Goal: Task Accomplishment & Management: Use online tool/utility

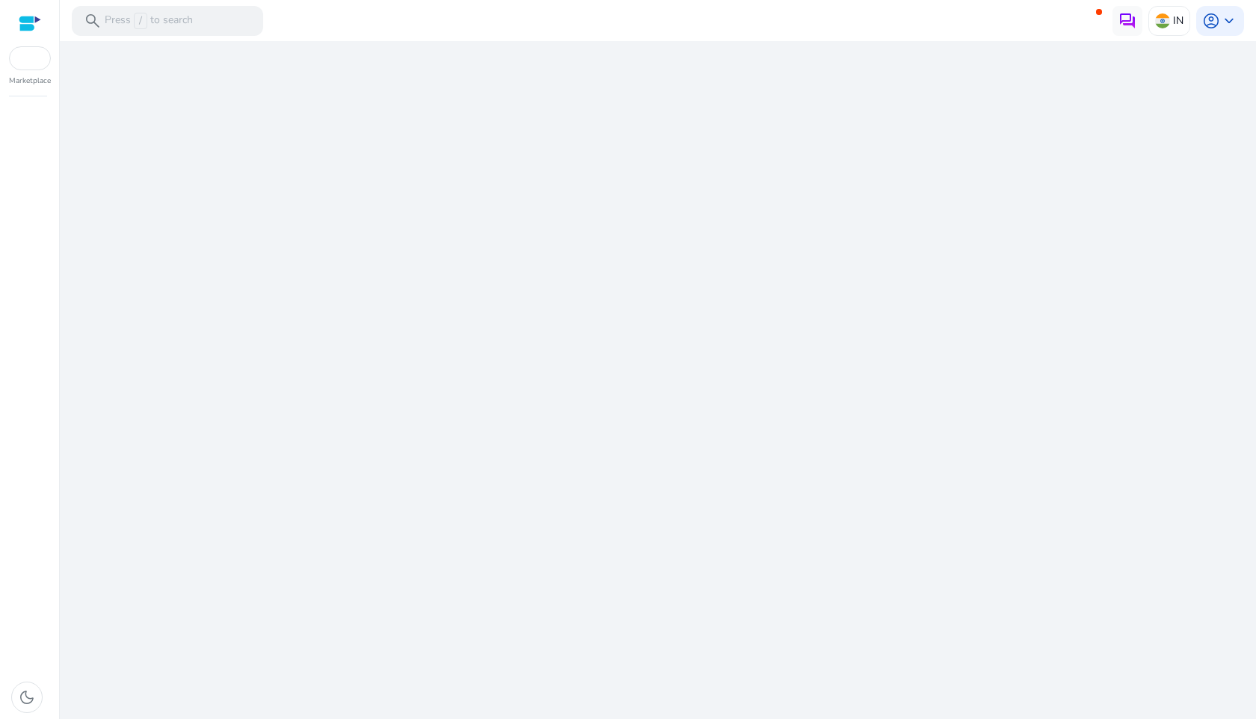
click at [684, 276] on div "We are getting things ready for you..." at bounding box center [658, 380] width 1184 height 678
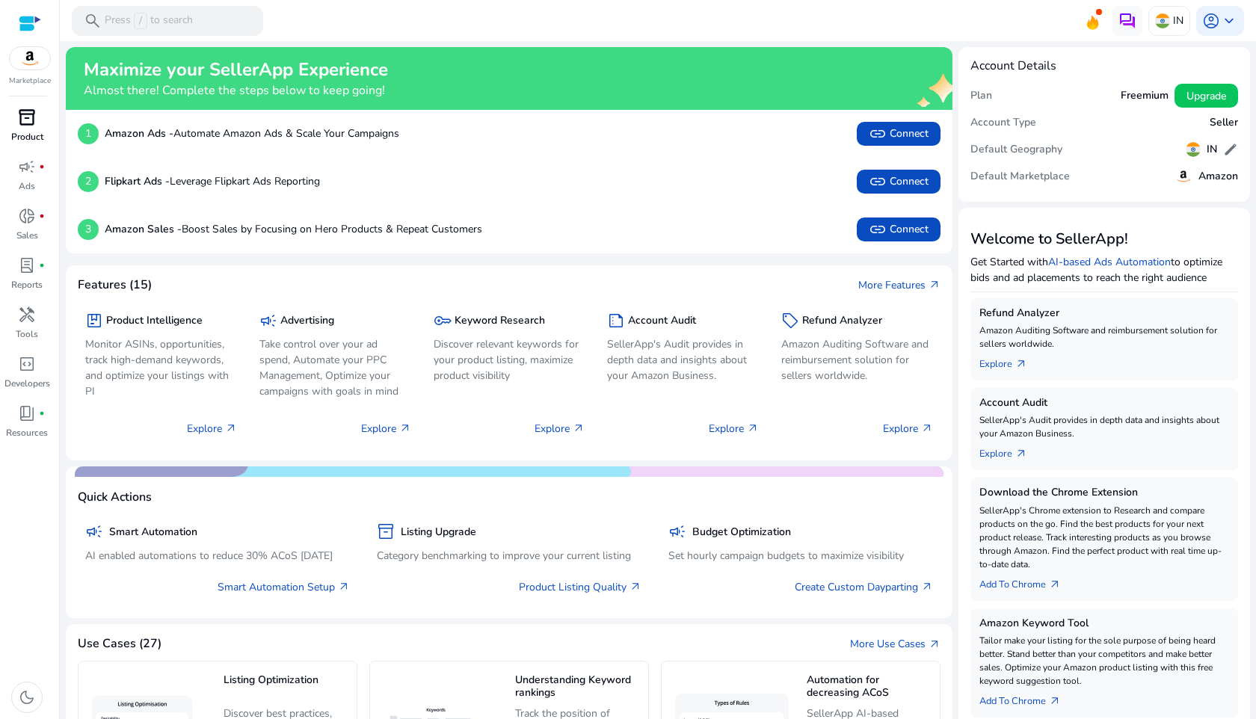
click at [36, 111] on div "inventory_2" at bounding box center [27, 117] width 42 height 24
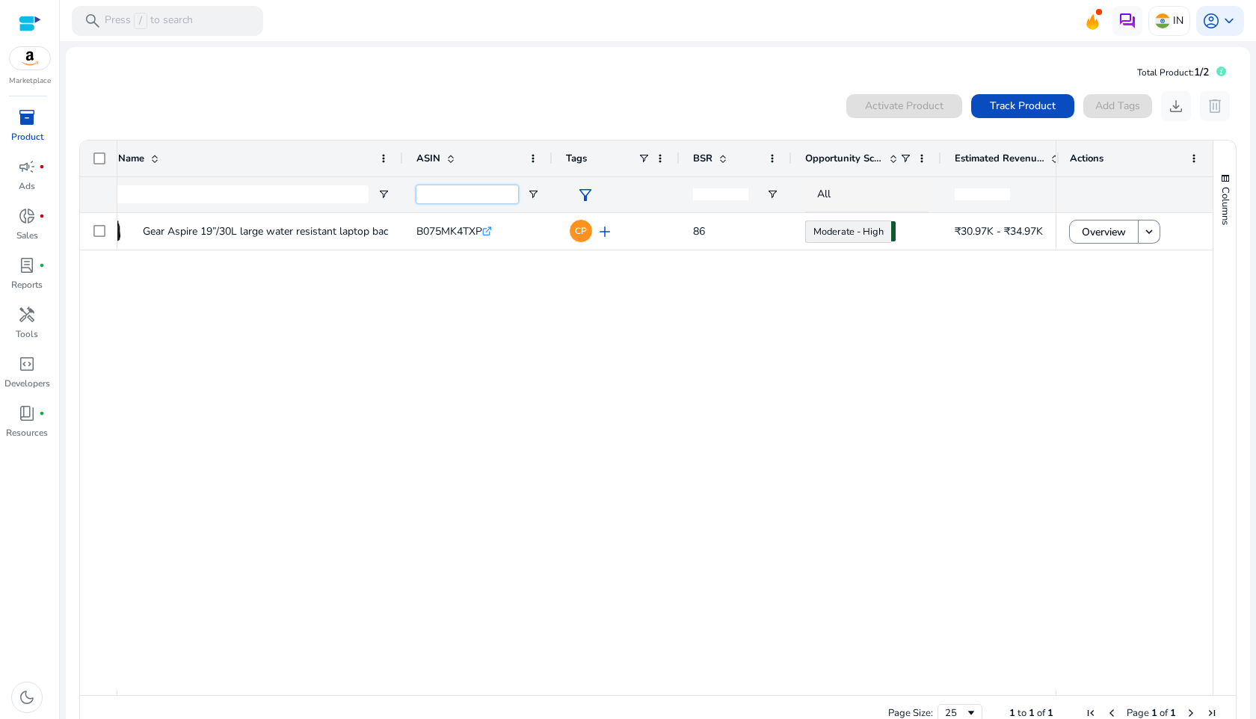
click at [437, 198] on input "ASIN Filter Input" at bounding box center [467, 194] width 102 height 18
paste input "**********"
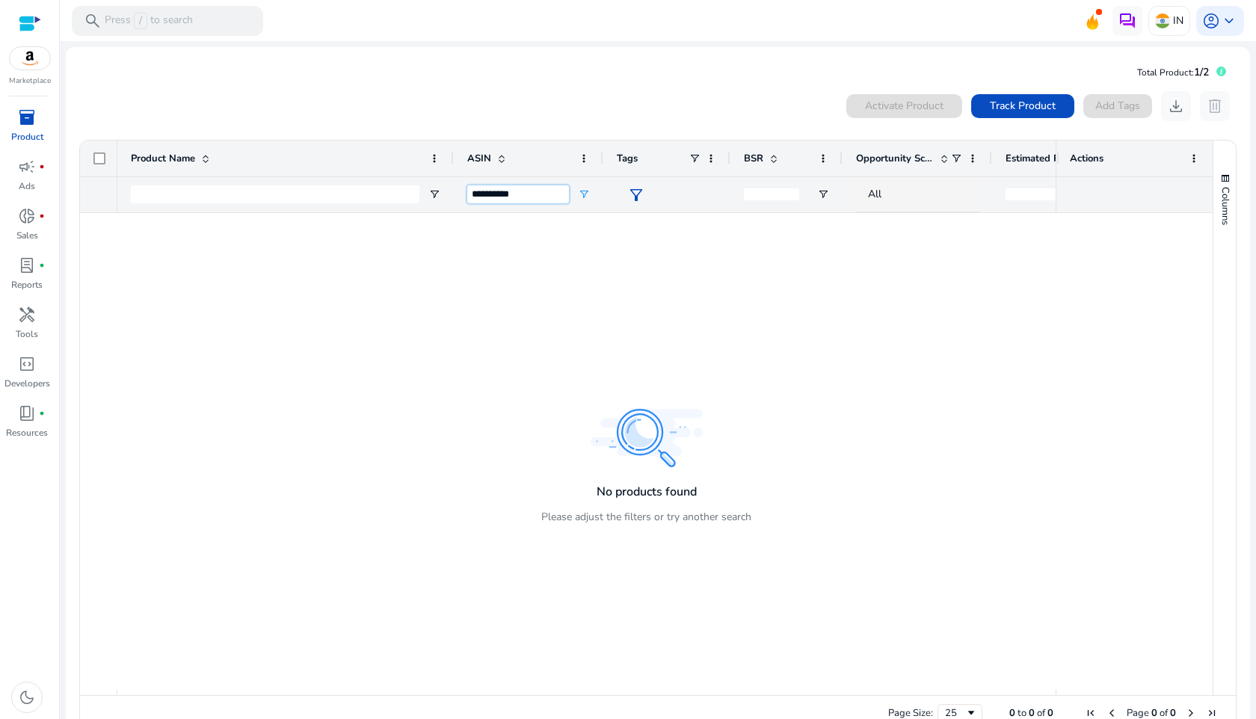
type input "**********"
click at [26, 26] on div at bounding box center [30, 23] width 22 height 17
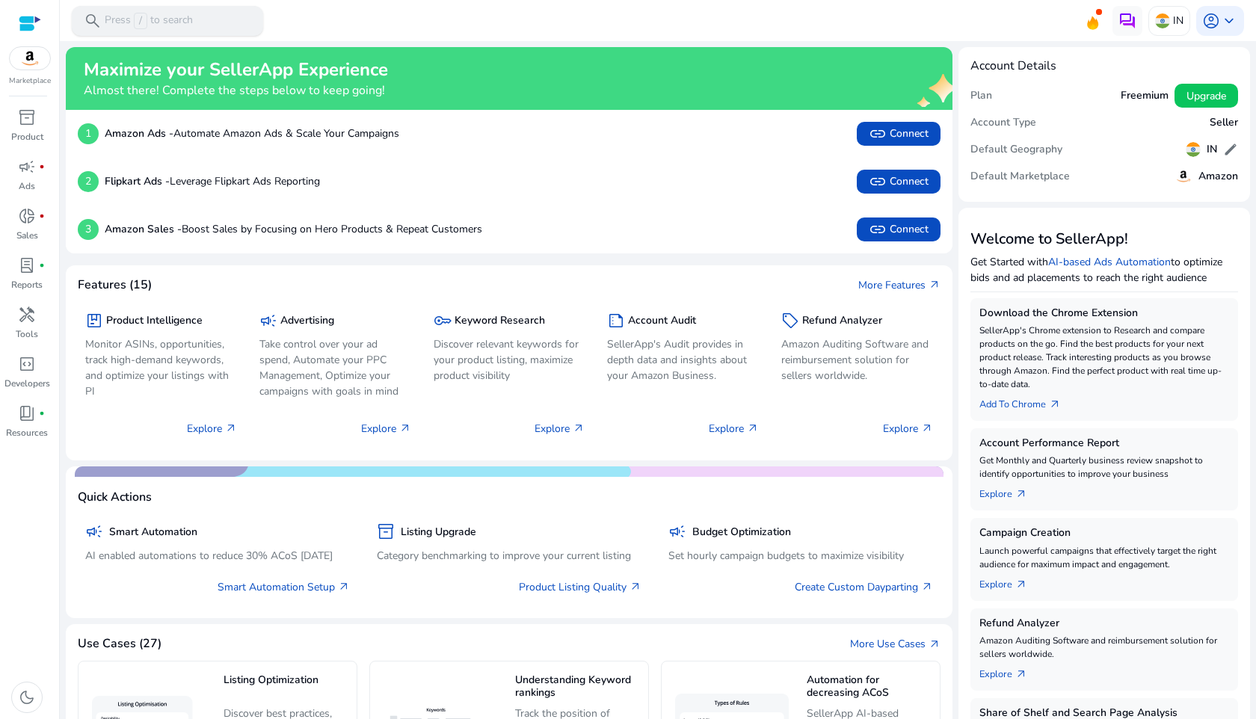
click at [192, 19] on p "Press / to search" at bounding box center [149, 21] width 88 height 16
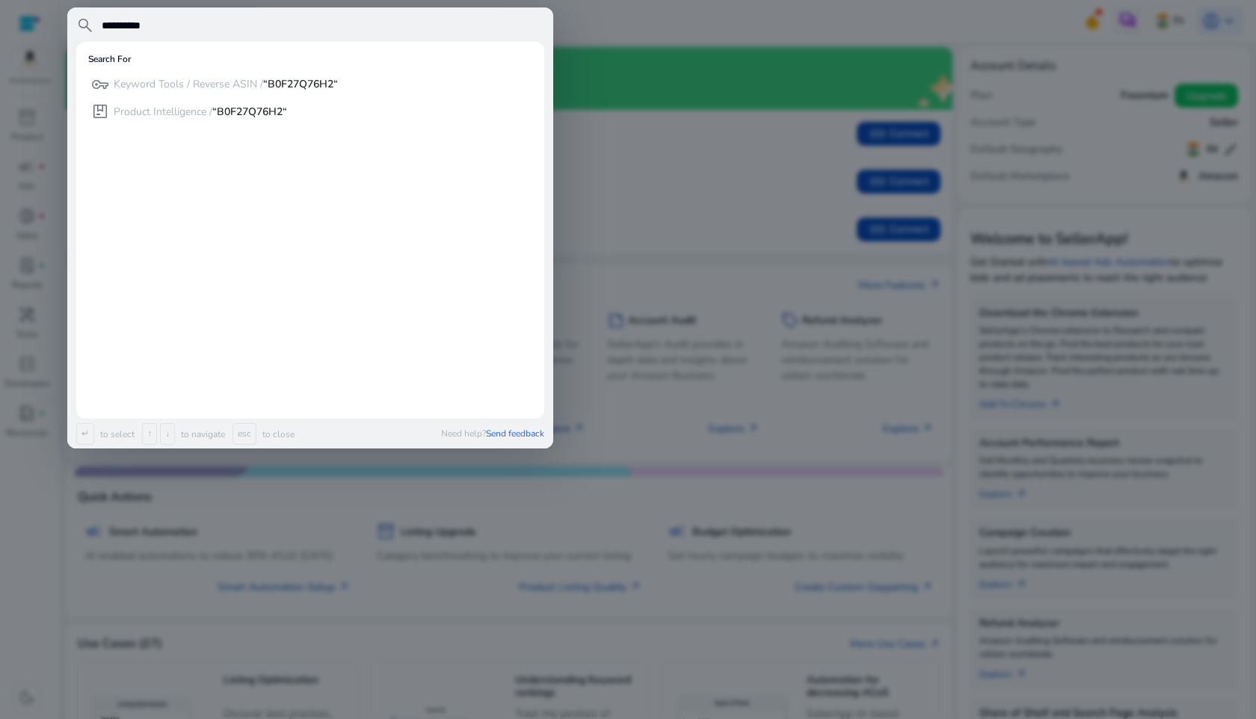
type input "**********"
click at [607, 21] on div at bounding box center [628, 359] width 1256 height 719
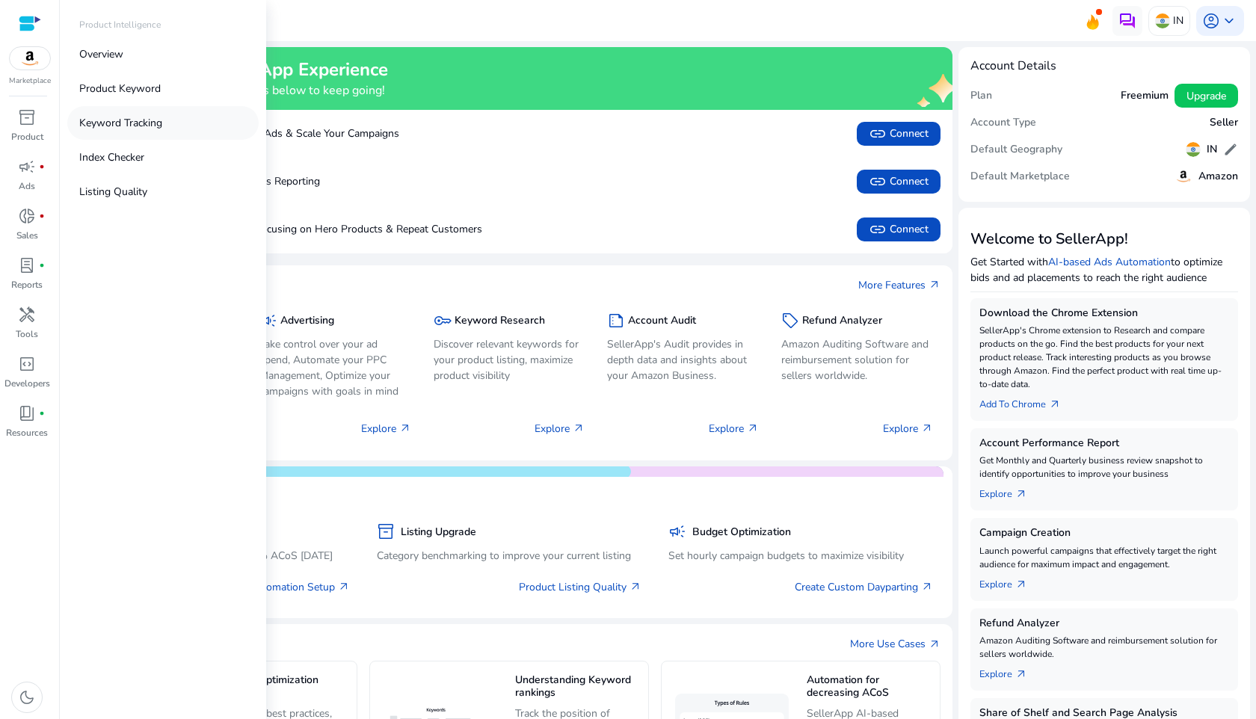
drag, startPoint x: 16, startPoint y: 119, endPoint x: 100, endPoint y: 120, distance: 84.5
click at [159, 51] on link "Overview" at bounding box center [162, 54] width 191 height 34
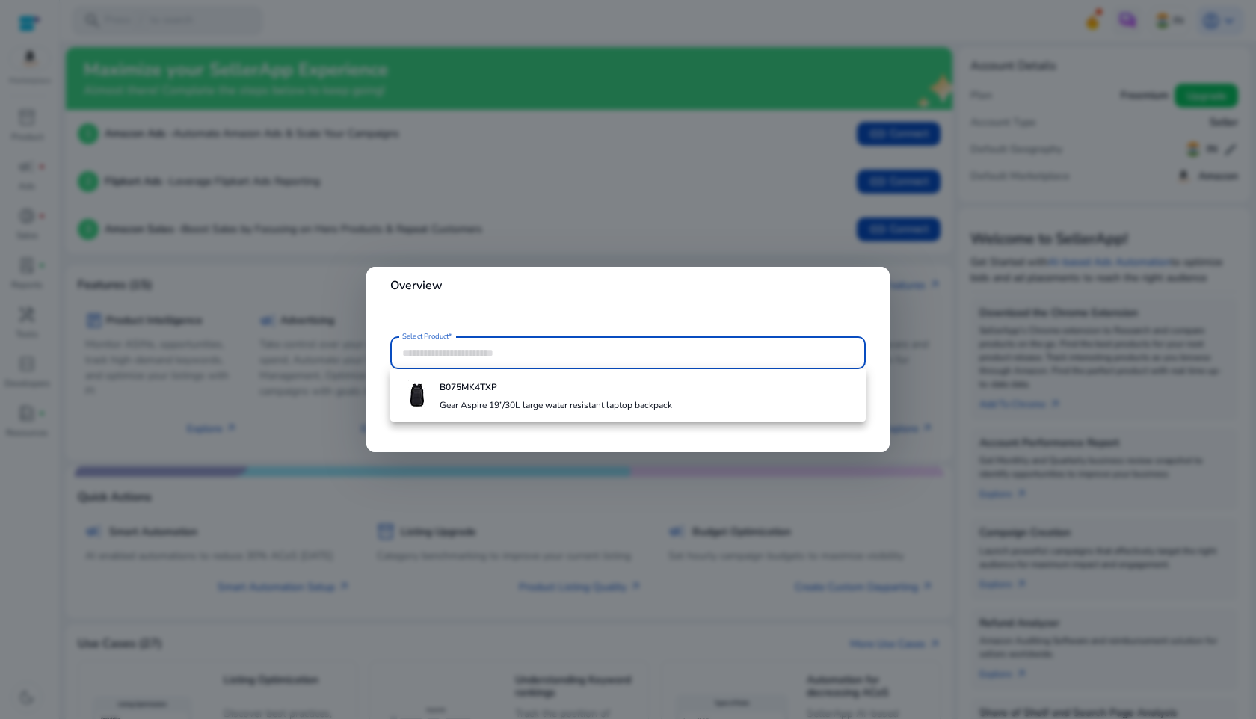
paste input "**********"
type input "**********"
click at [500, 199] on div at bounding box center [628, 359] width 1256 height 719
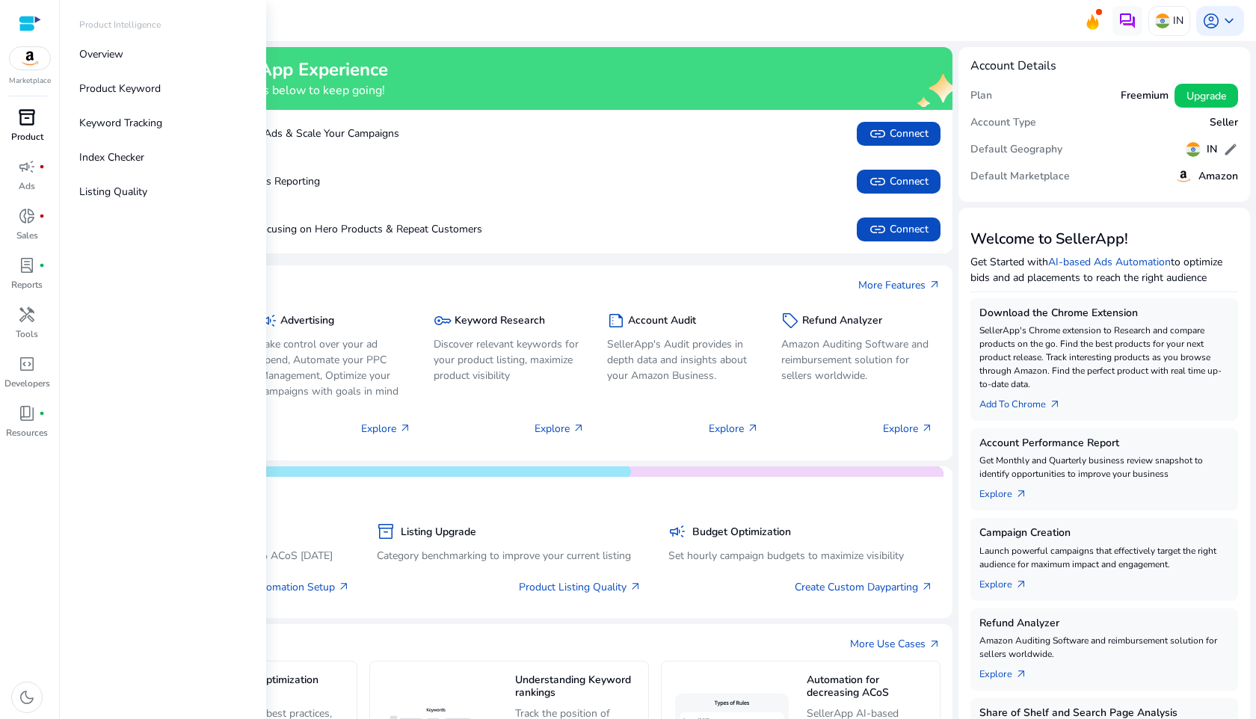
click at [29, 117] on span "inventory_2" at bounding box center [27, 117] width 18 height 18
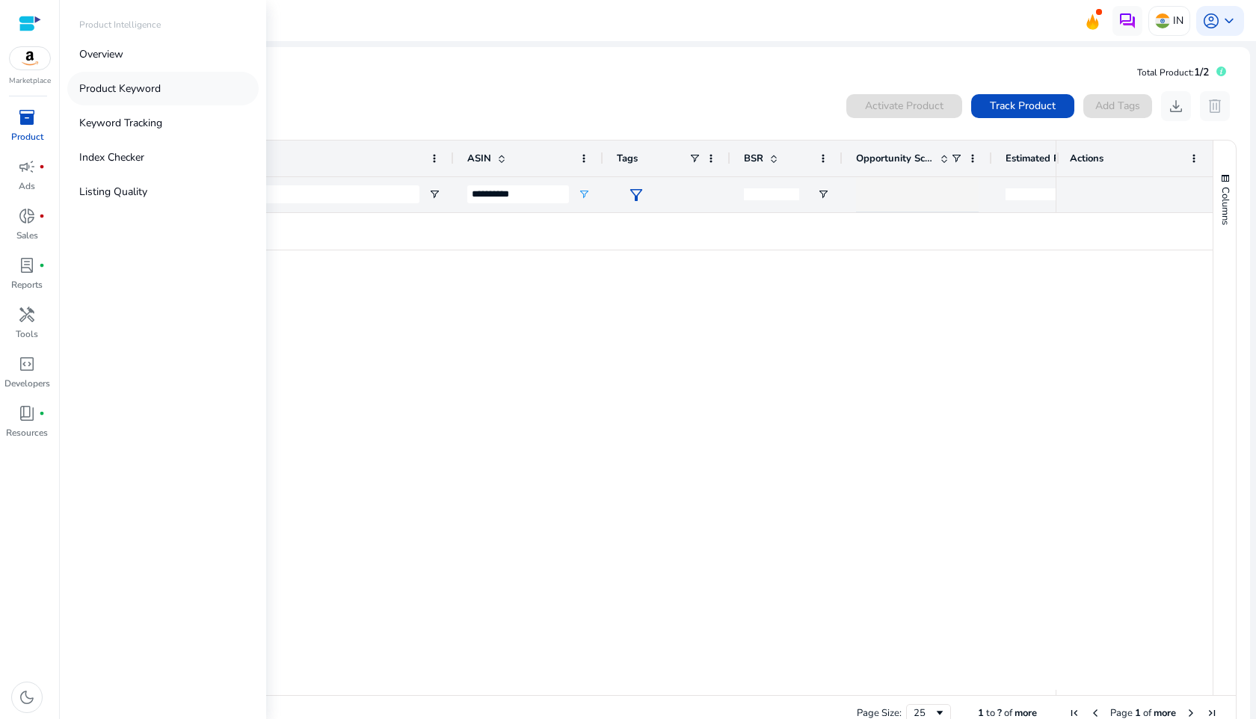
click at [121, 94] on p "Product Keyword" at bounding box center [120, 89] width 82 height 16
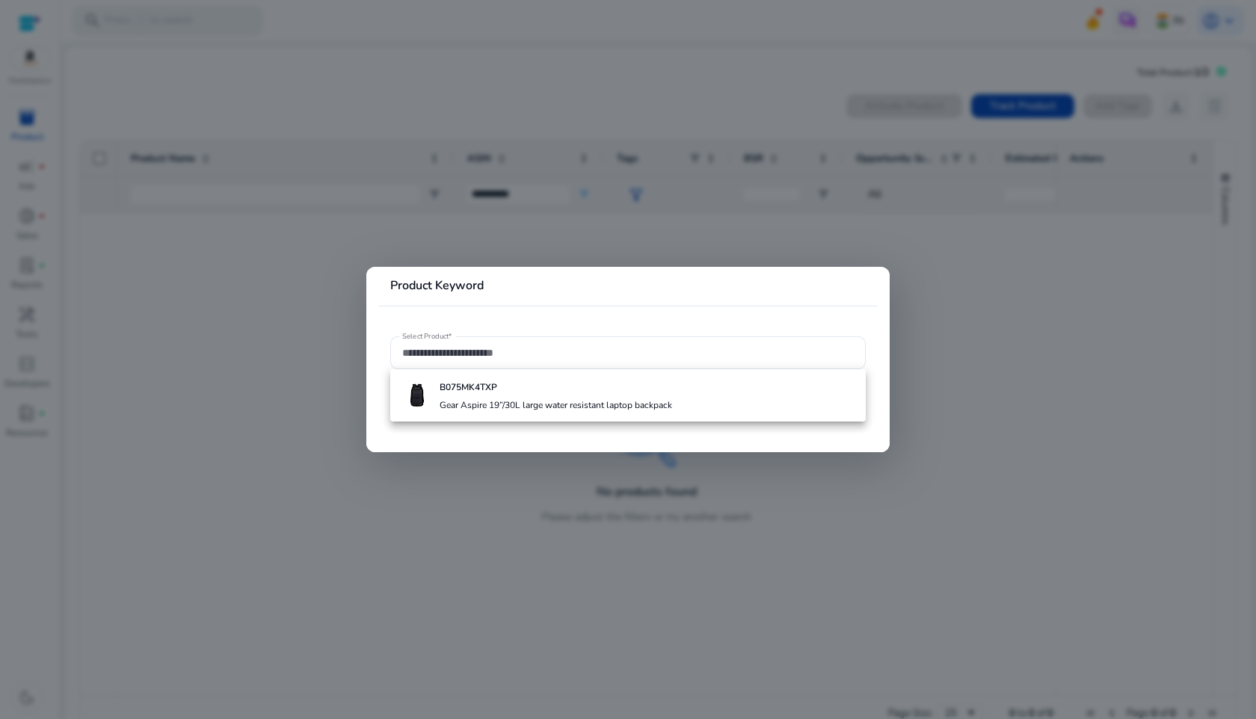
click at [23, 114] on div at bounding box center [628, 359] width 1256 height 719
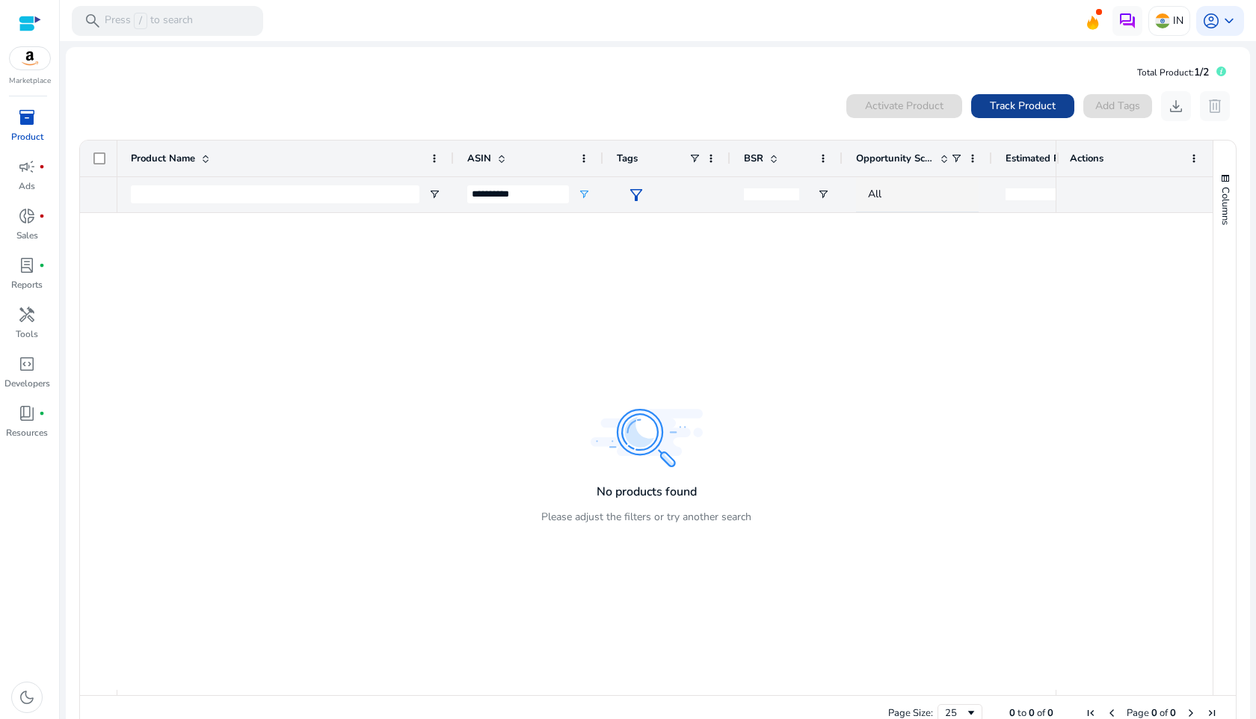
click at [1017, 108] on span "Track Product" at bounding box center [1023, 106] width 66 height 16
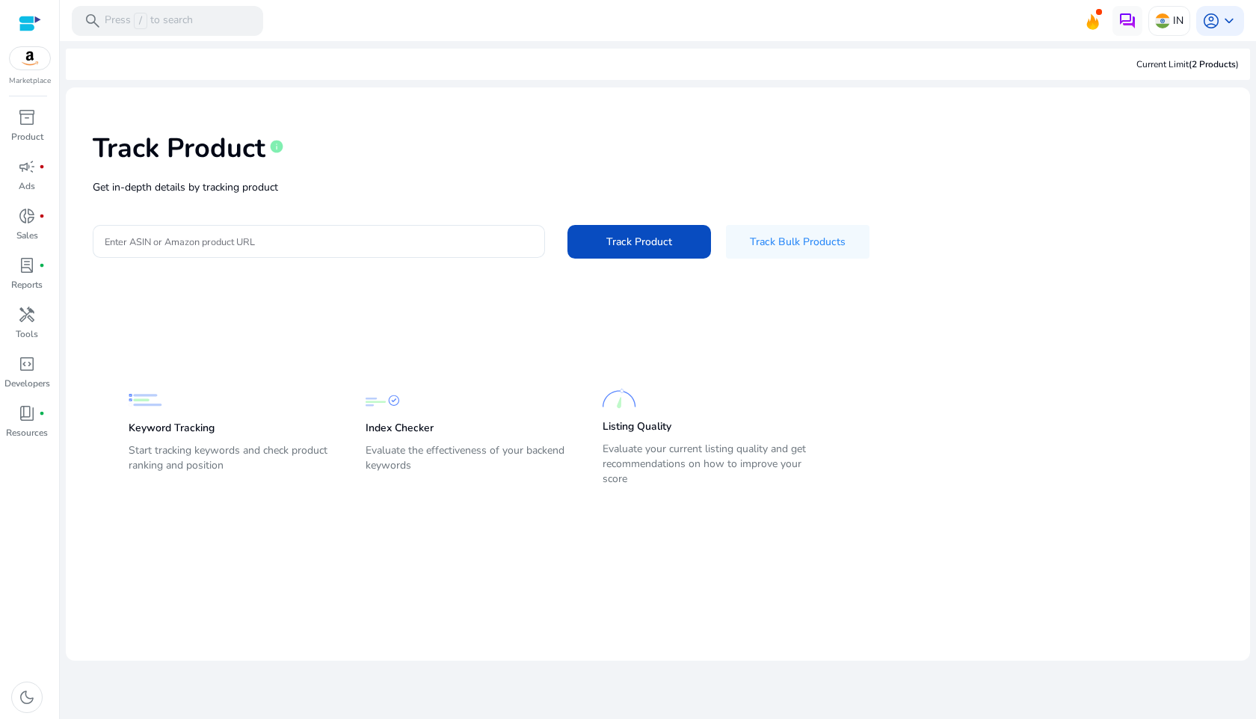
click at [248, 182] on p "Get in-depth details by tracking product" at bounding box center [658, 187] width 1131 height 16
click at [239, 229] on div at bounding box center [319, 241] width 428 height 33
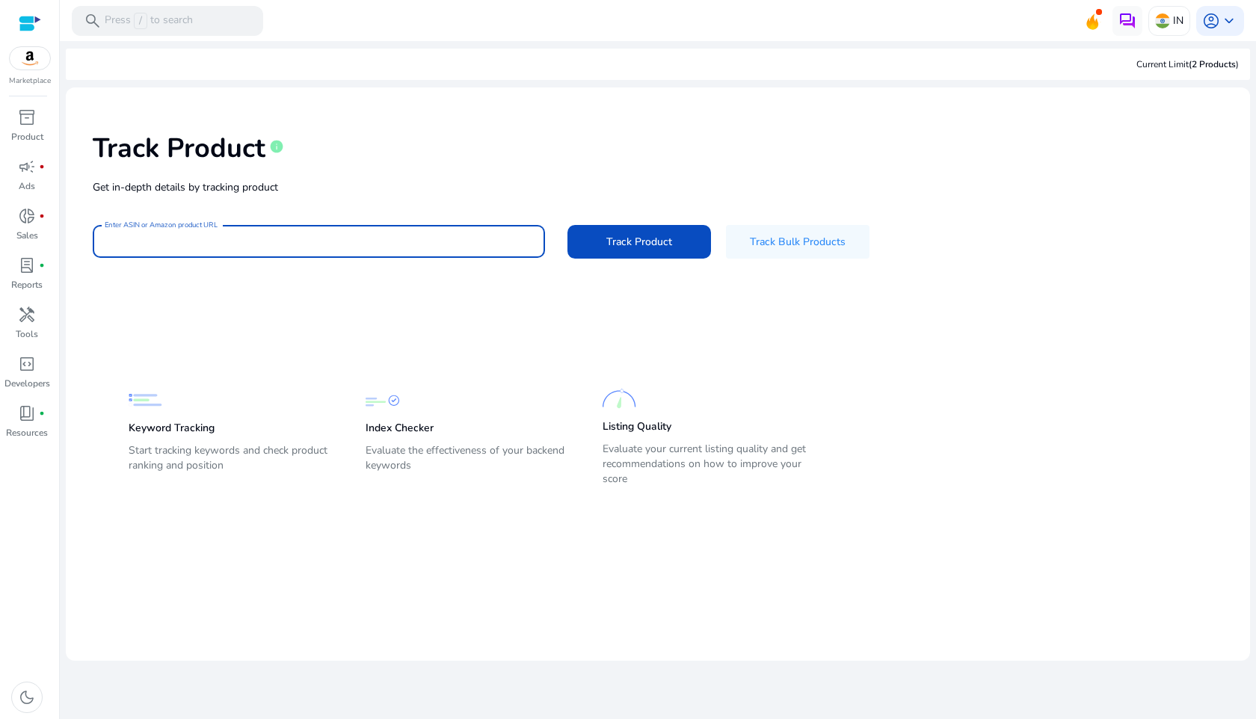
paste input "**********"
type input "**********"
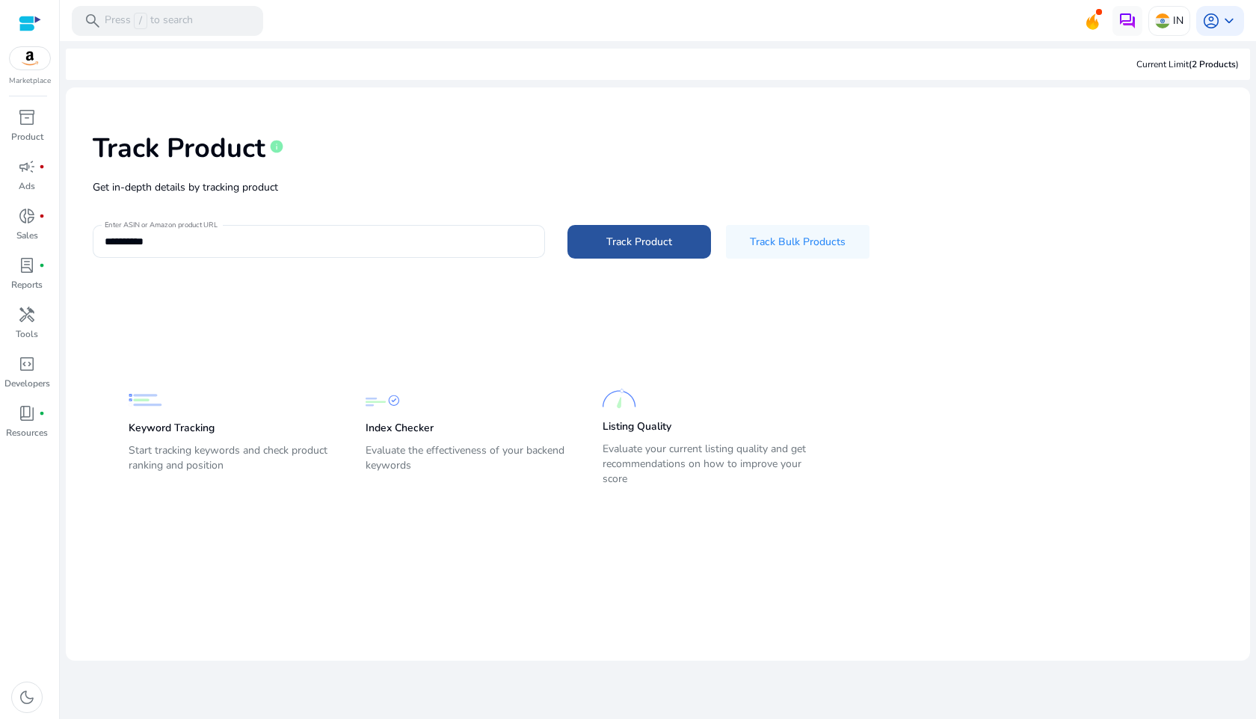
click at [617, 253] on span at bounding box center [640, 242] width 144 height 36
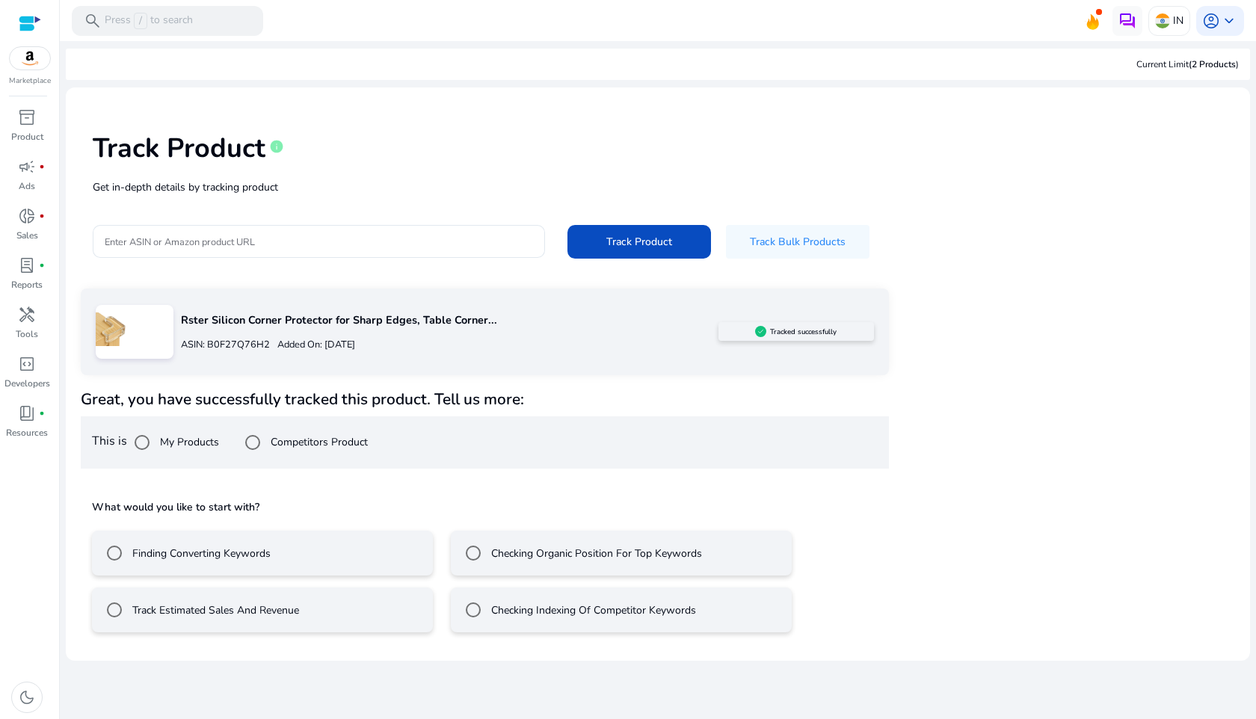
click at [236, 619] on div "Track Estimated Sales And Revenue" at bounding box center [199, 610] width 200 height 30
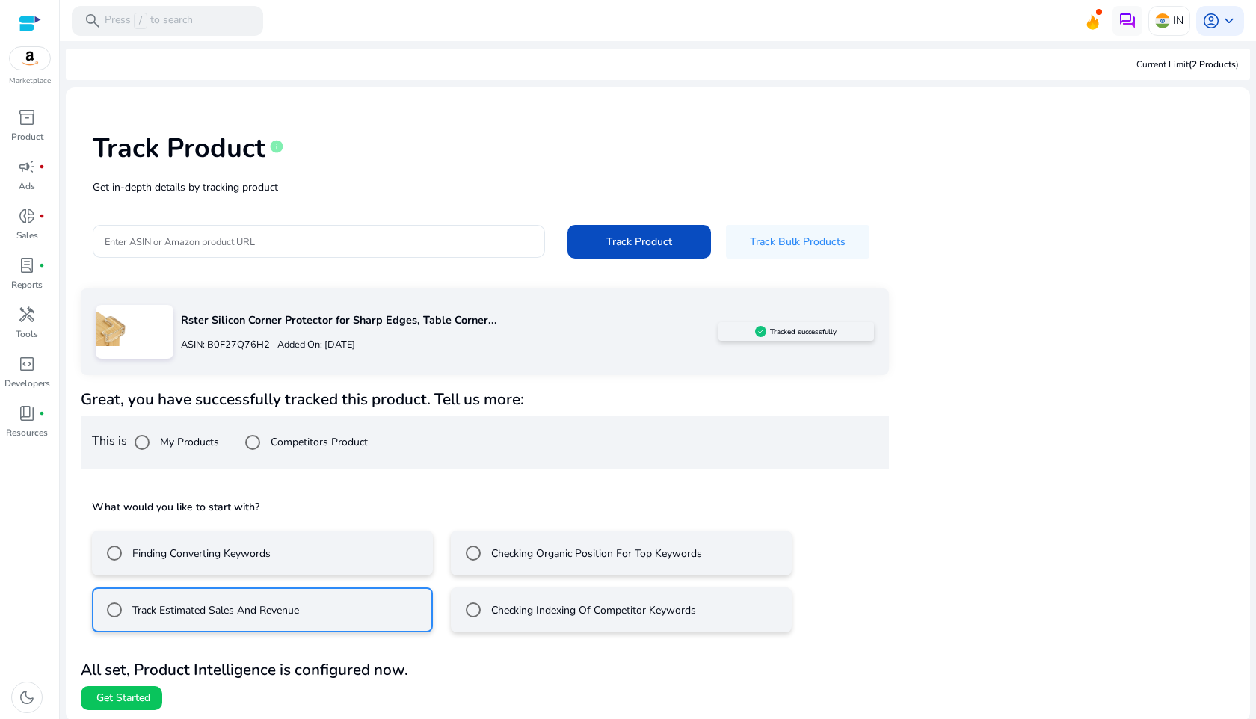
scroll to position [2, 0]
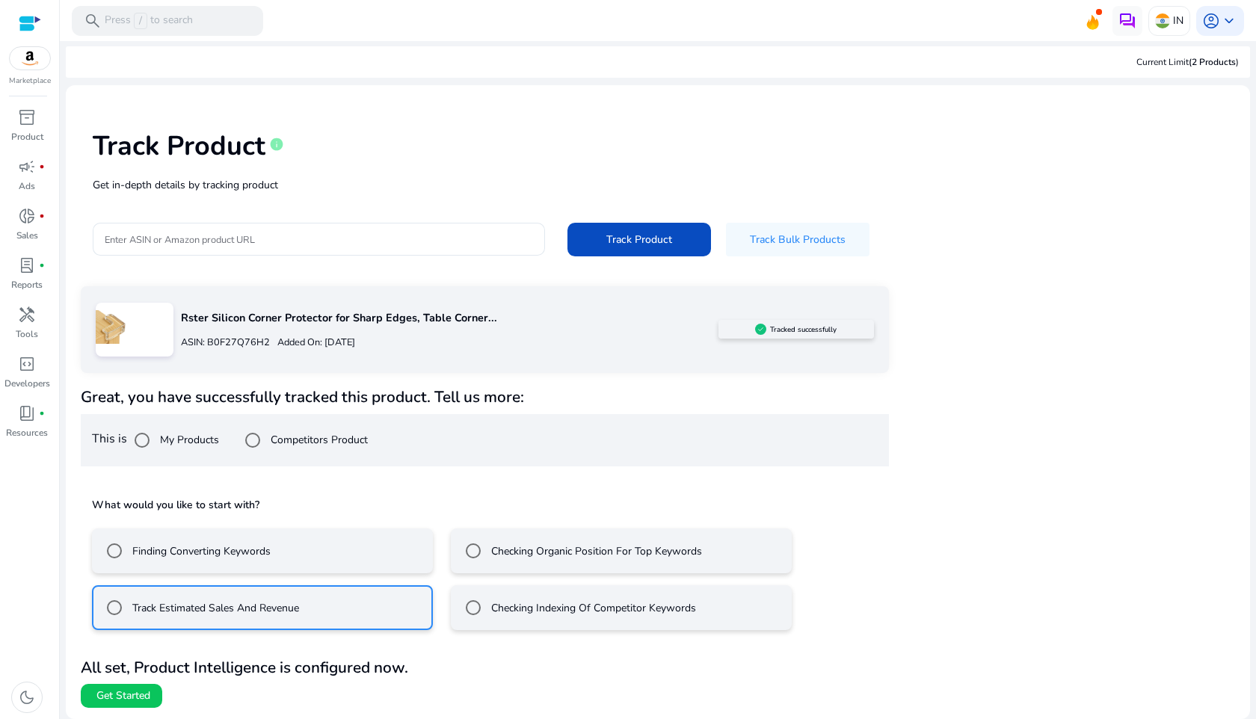
click at [218, 557] on label "Finding Converting Keywords" at bounding box center [199, 552] width 141 height 16
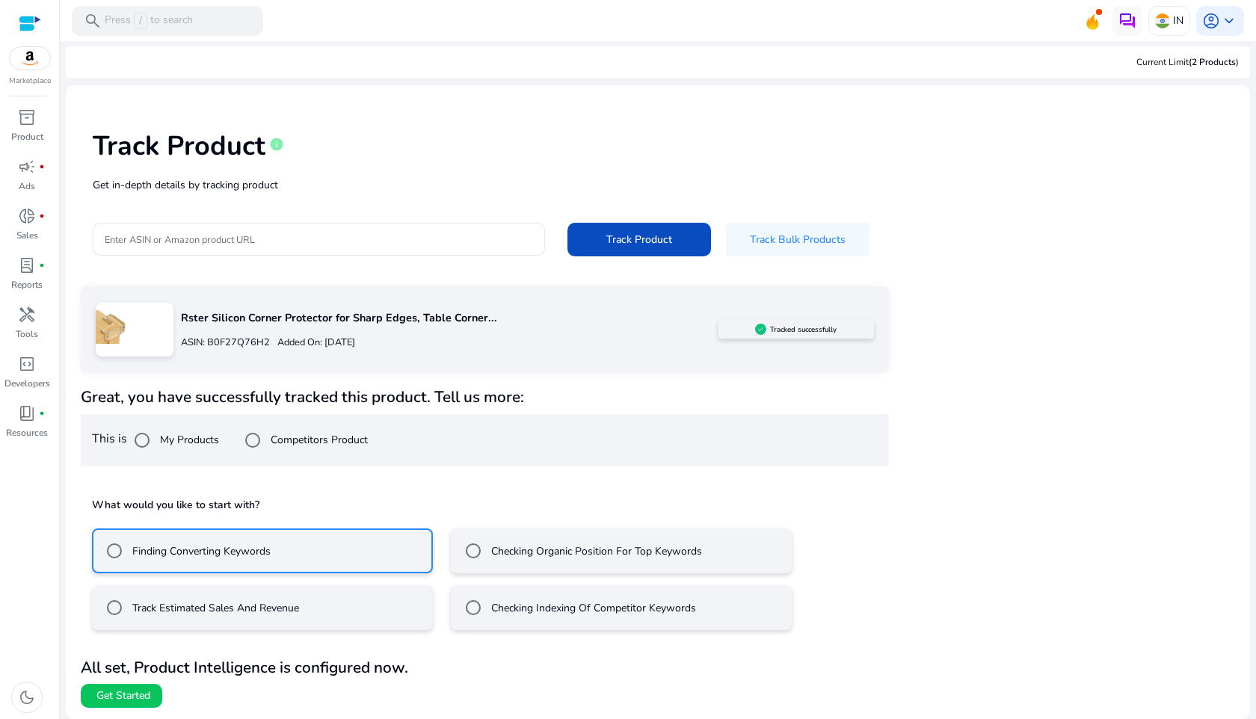
click at [223, 607] on label "Track Estimated Sales And Revenue" at bounding box center [214, 608] width 170 height 16
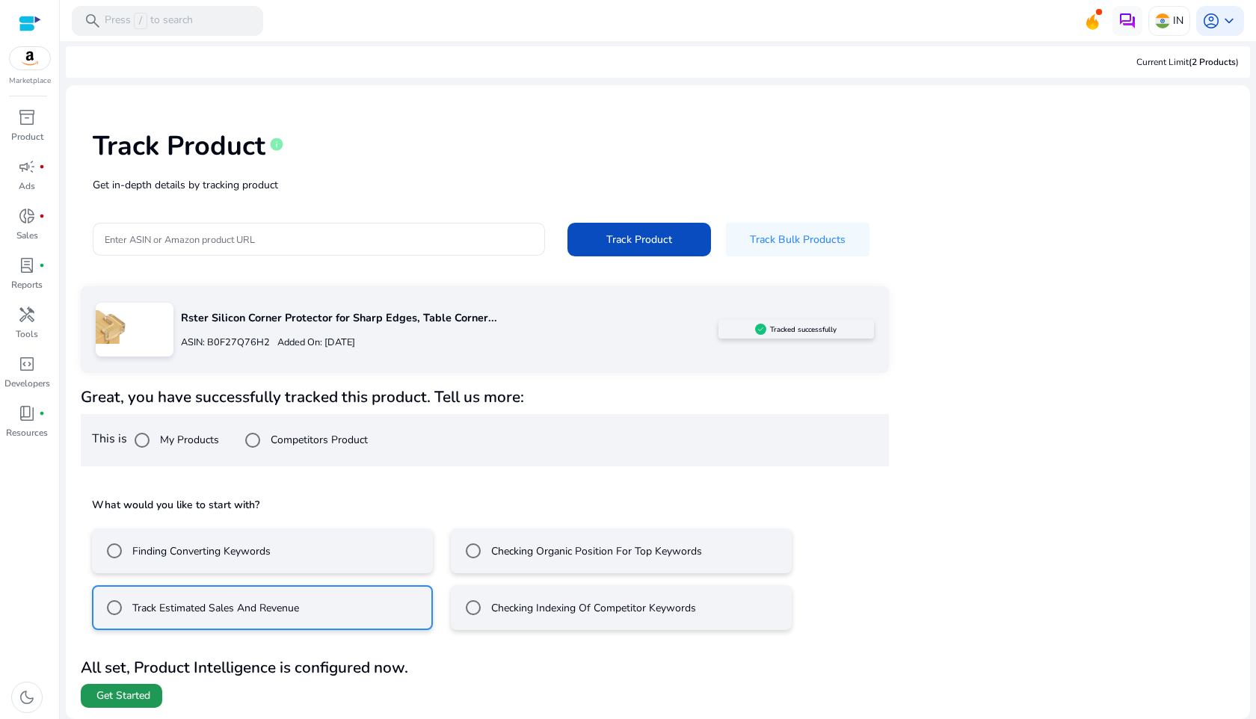
click at [127, 701] on span "Get Started" at bounding box center [123, 696] width 54 height 15
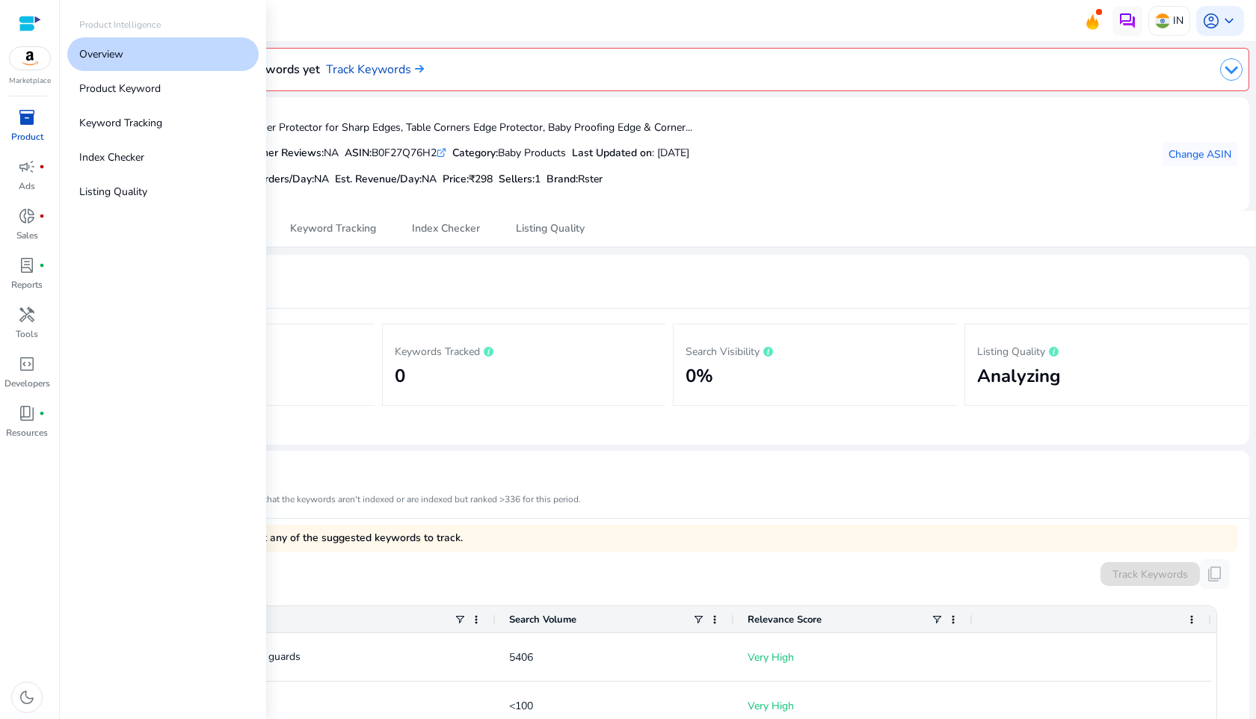
click at [119, 38] on link "Overview" at bounding box center [162, 54] width 191 height 34
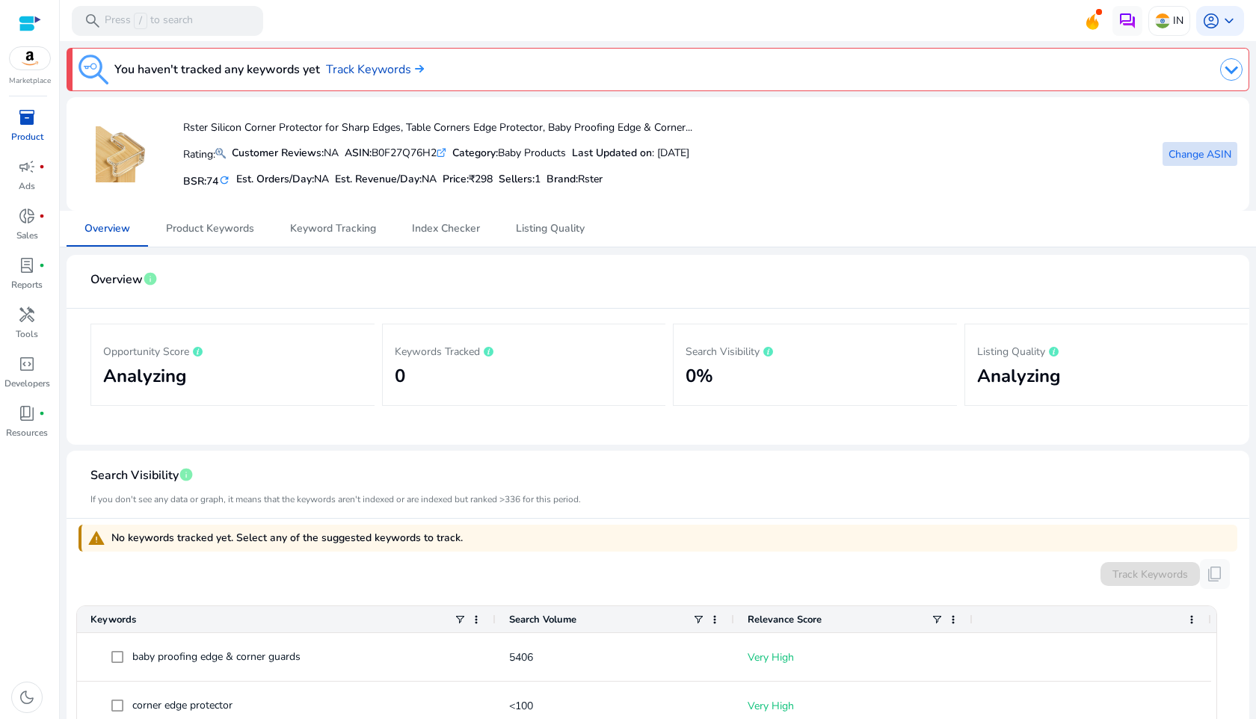
click at [1169, 157] on span "Change ASIN" at bounding box center [1200, 155] width 63 height 16
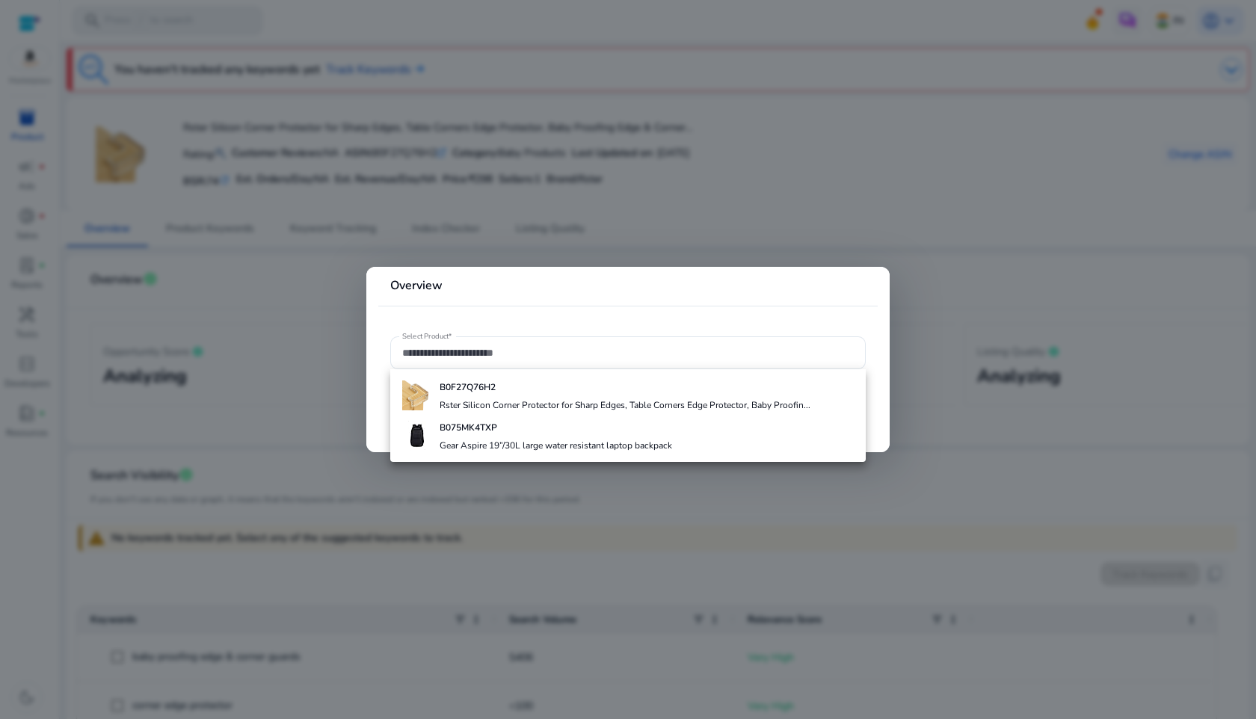
click at [855, 209] on div at bounding box center [628, 359] width 1256 height 719
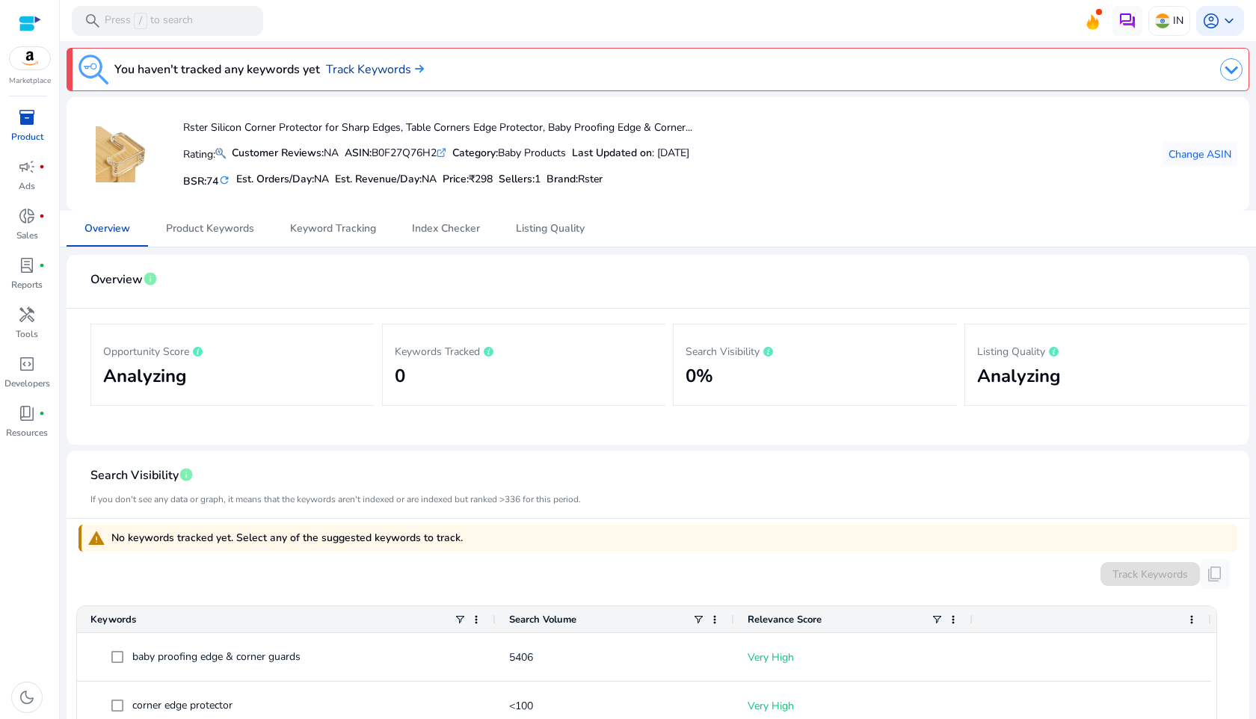
click at [374, 70] on link "Track Keywords" at bounding box center [375, 70] width 98 height 18
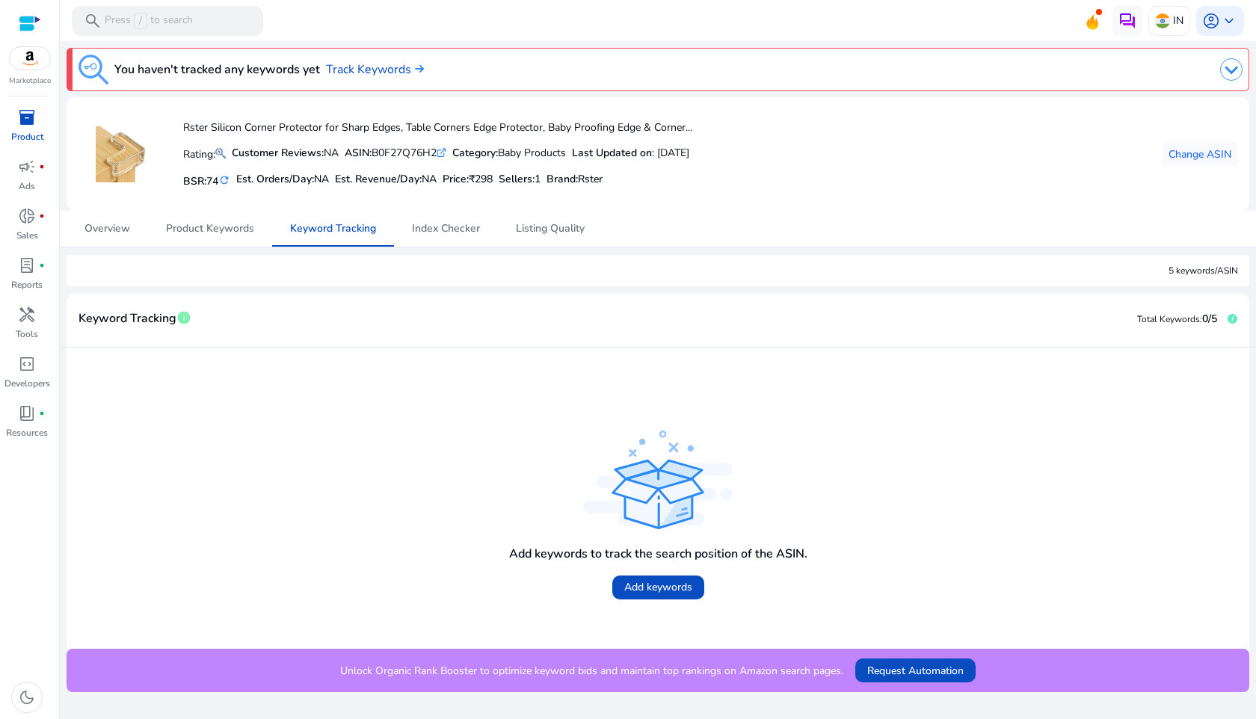
click at [1233, 70] on img at bounding box center [1231, 69] width 22 height 22
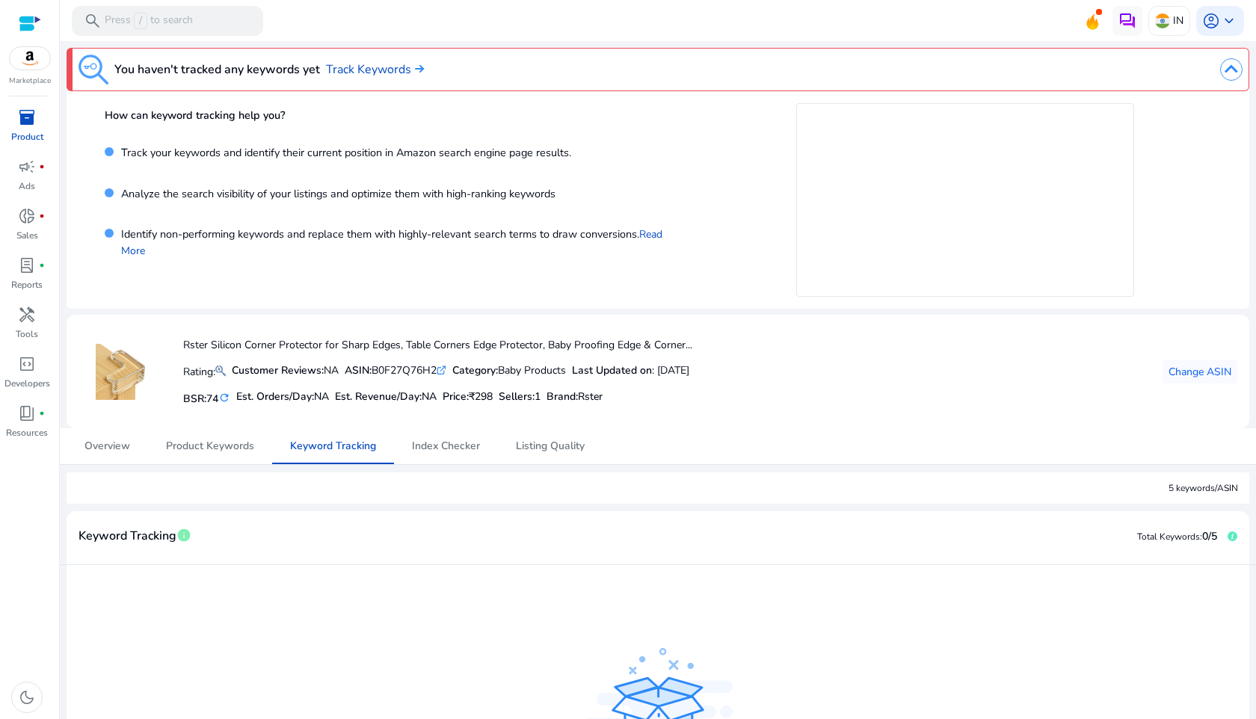
click at [272, 157] on p "Track your keywords and identify their current position in Amazon search engine…" at bounding box center [343, 157] width 458 height 24
click at [24, 112] on span "inventory_2" at bounding box center [27, 117] width 18 height 18
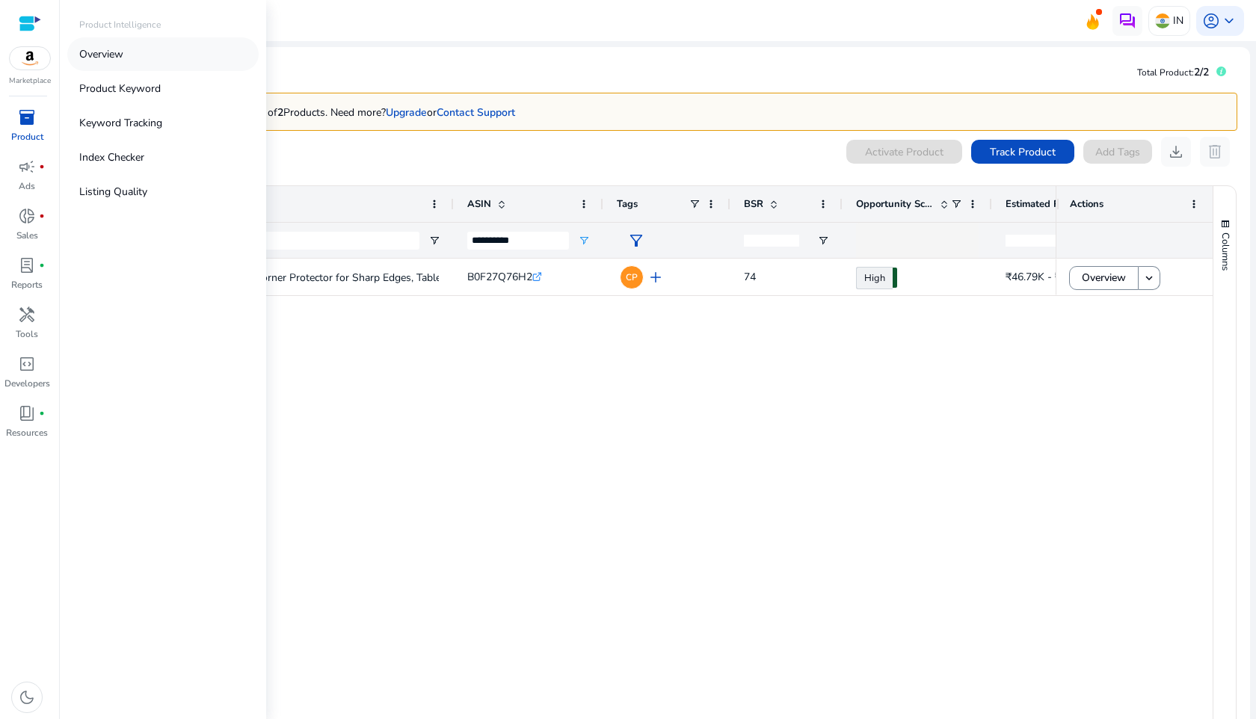
click at [148, 49] on link "Overview" at bounding box center [162, 54] width 191 height 34
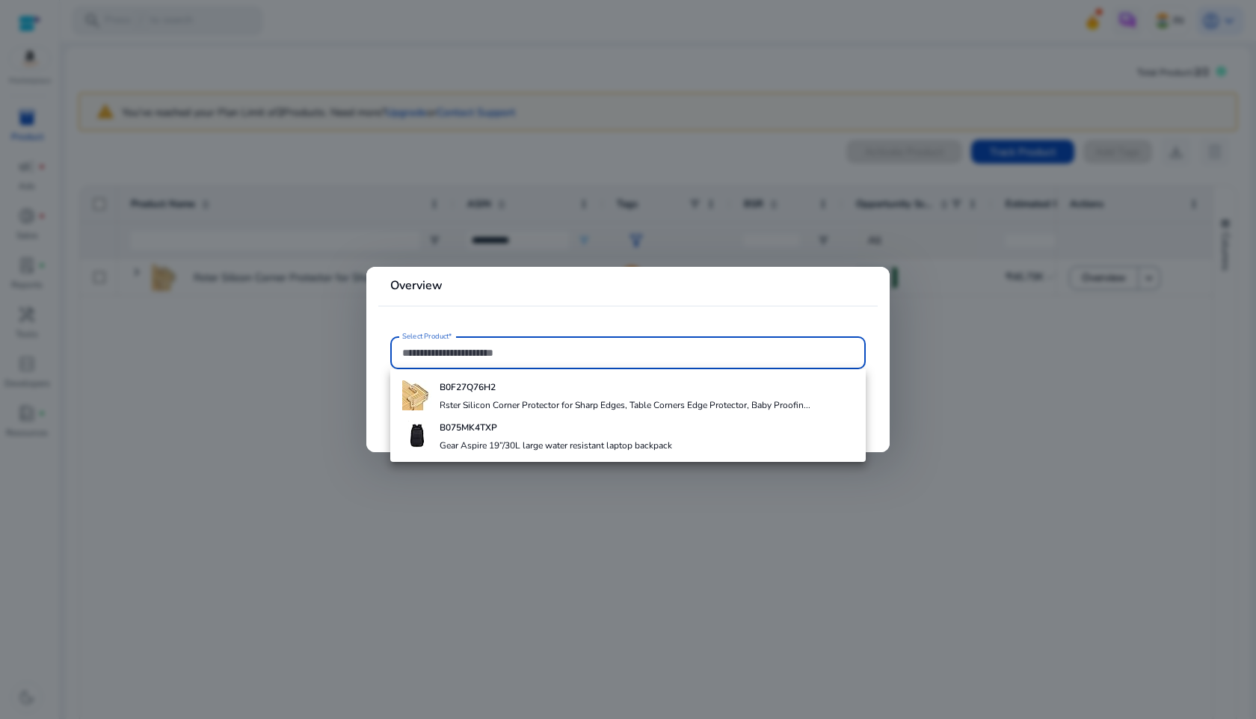
click at [674, 128] on div at bounding box center [628, 359] width 1256 height 719
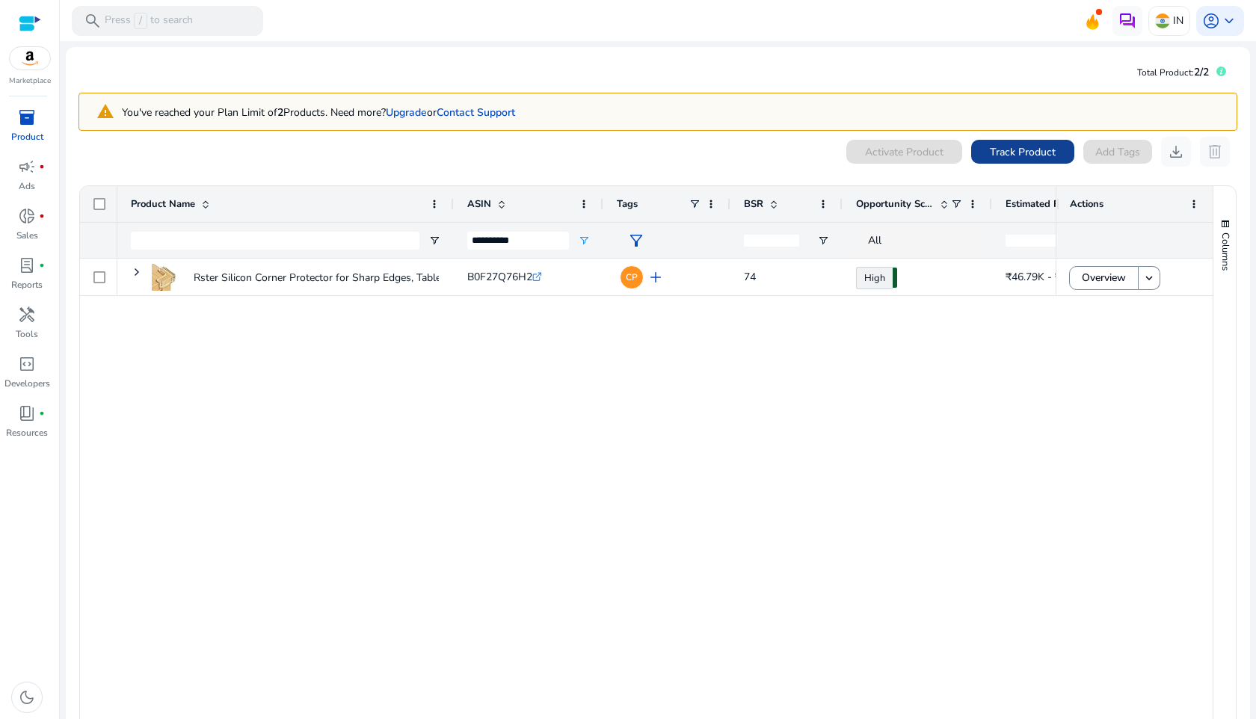
click at [1031, 144] on span "Track Product" at bounding box center [1023, 152] width 66 height 16
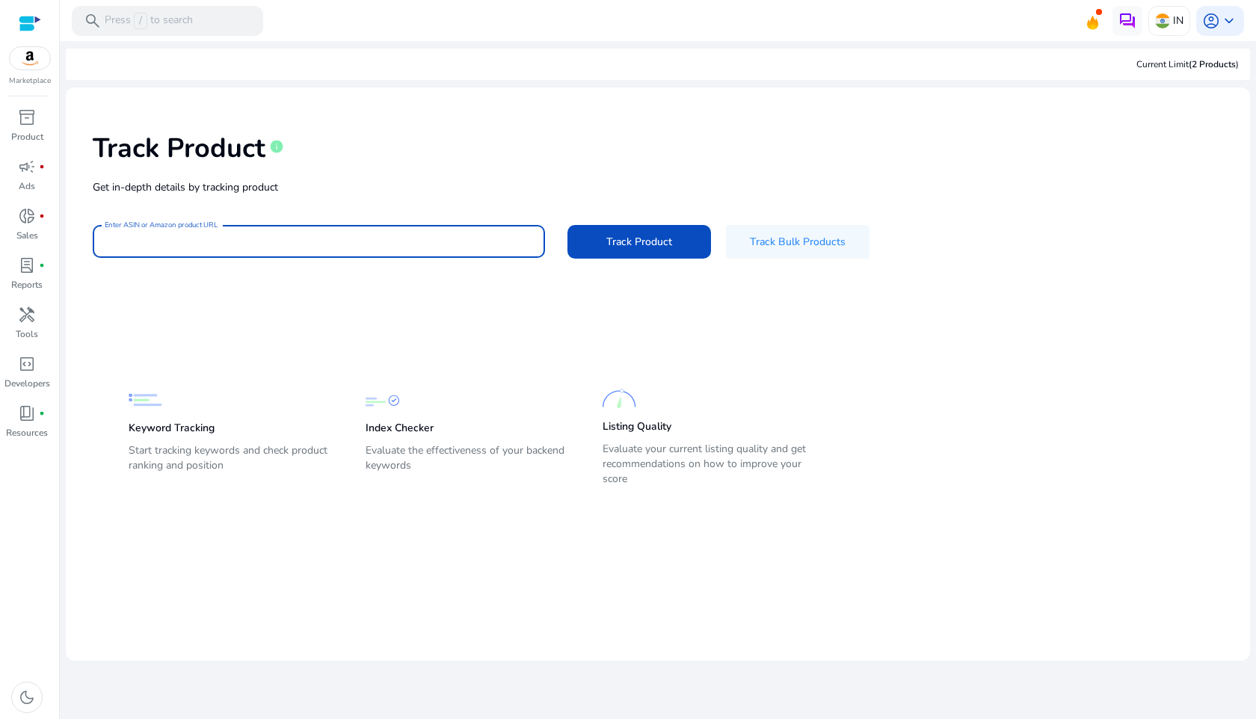
click at [450, 241] on input "Enter ASIN or Amazon product URL" at bounding box center [319, 241] width 428 height 16
paste input "**********"
type input "**********"
click at [610, 260] on div "**********" at bounding box center [658, 193] width 1161 height 189
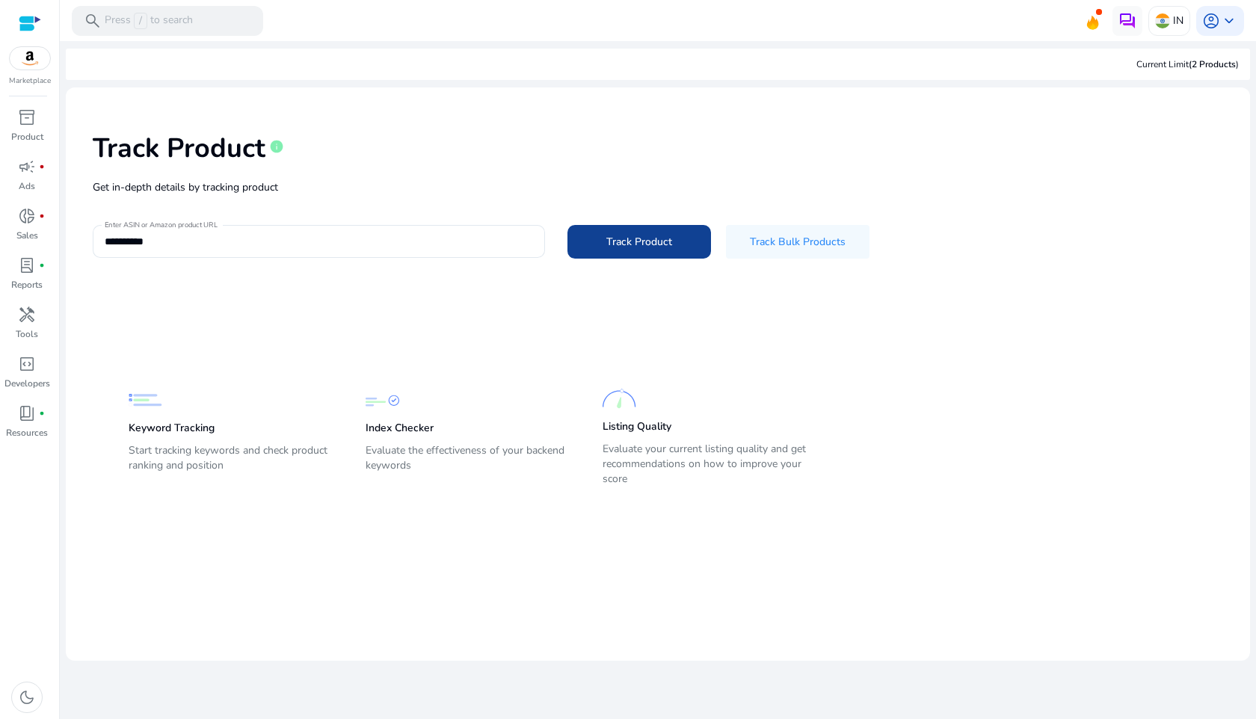
click at [618, 250] on span at bounding box center [640, 242] width 144 height 36
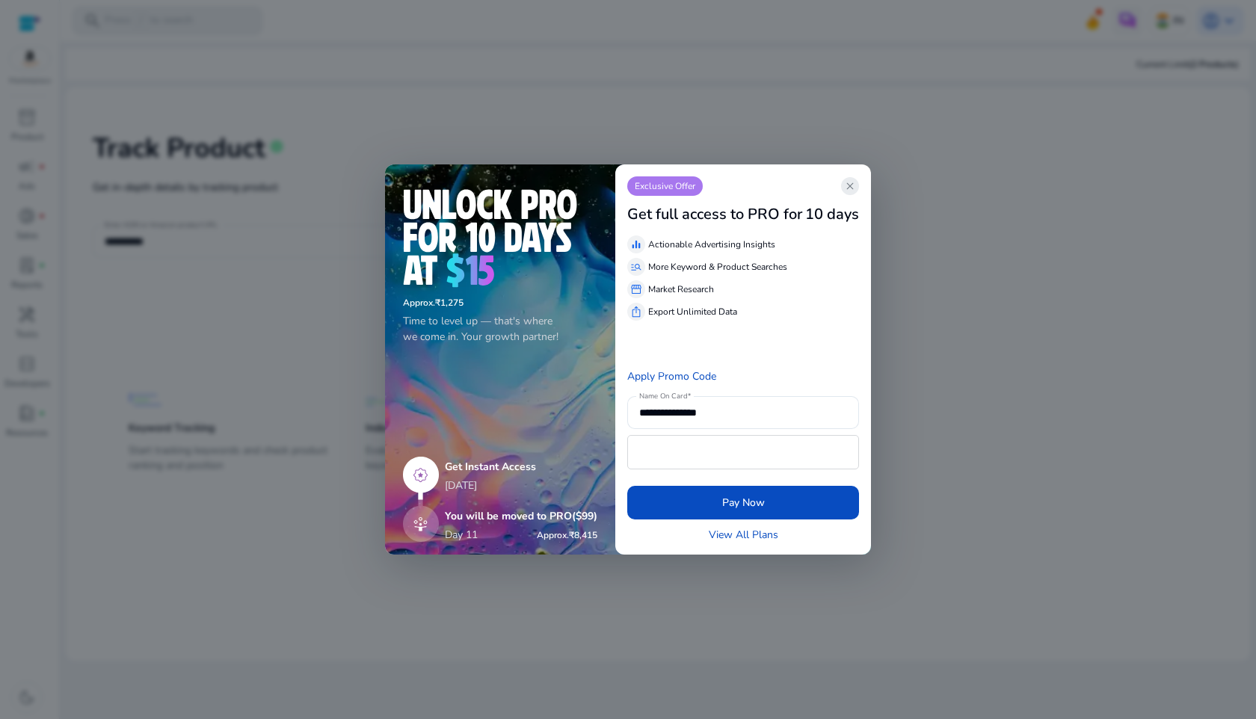
click at [854, 182] on span "close" at bounding box center [850, 186] width 12 height 12
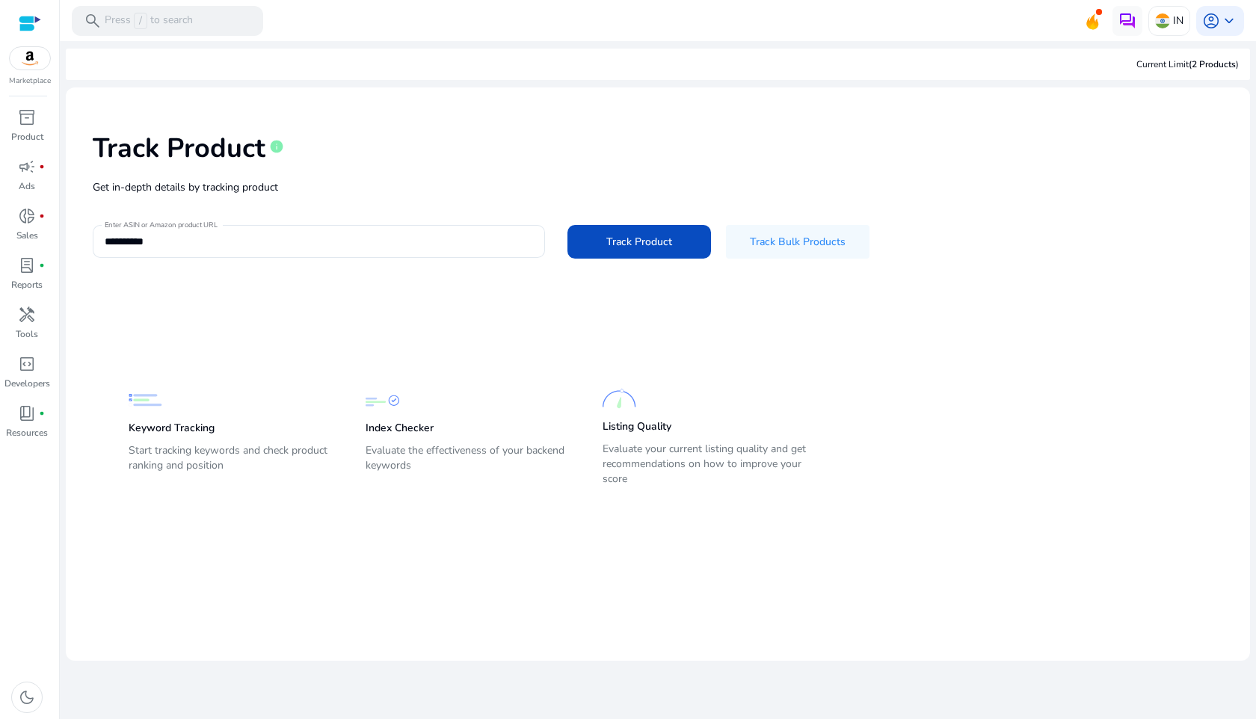
click at [630, 263] on div "**********" at bounding box center [658, 193] width 1161 height 189
click at [655, 256] on span at bounding box center [640, 242] width 144 height 36
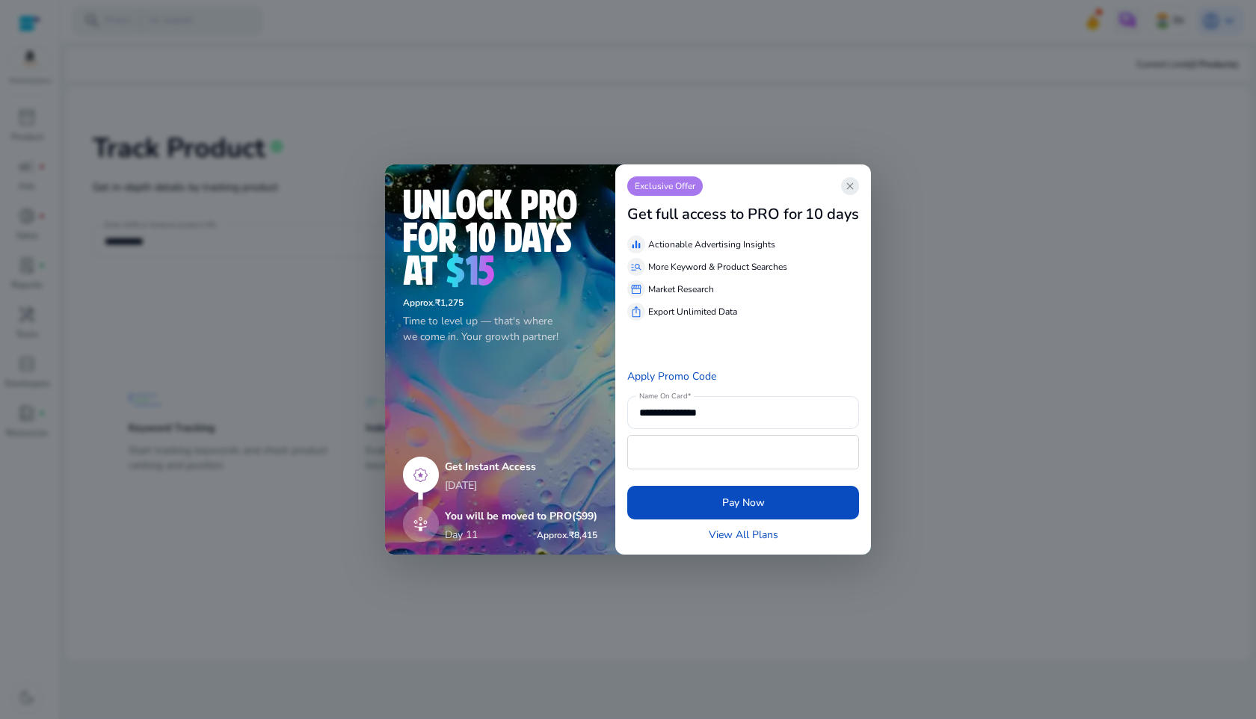
click at [852, 183] on span "close" at bounding box center [850, 186] width 12 height 12
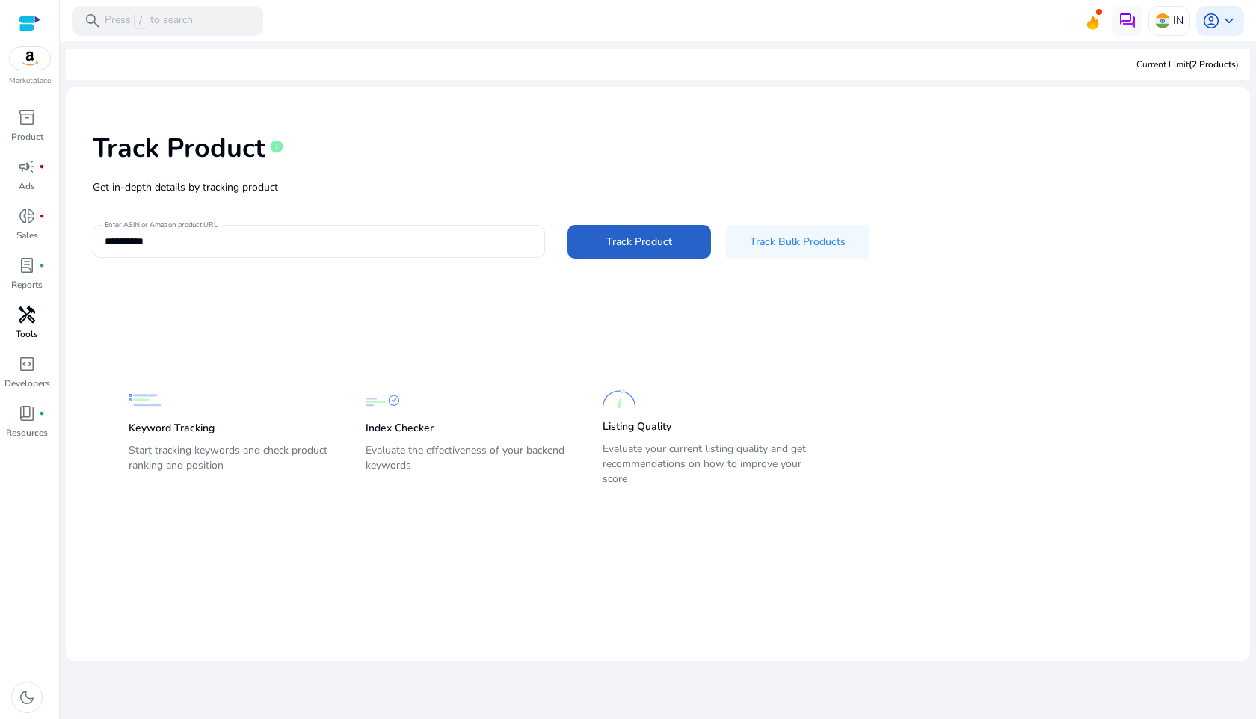
click at [26, 324] on span "handyman" at bounding box center [27, 315] width 18 height 18
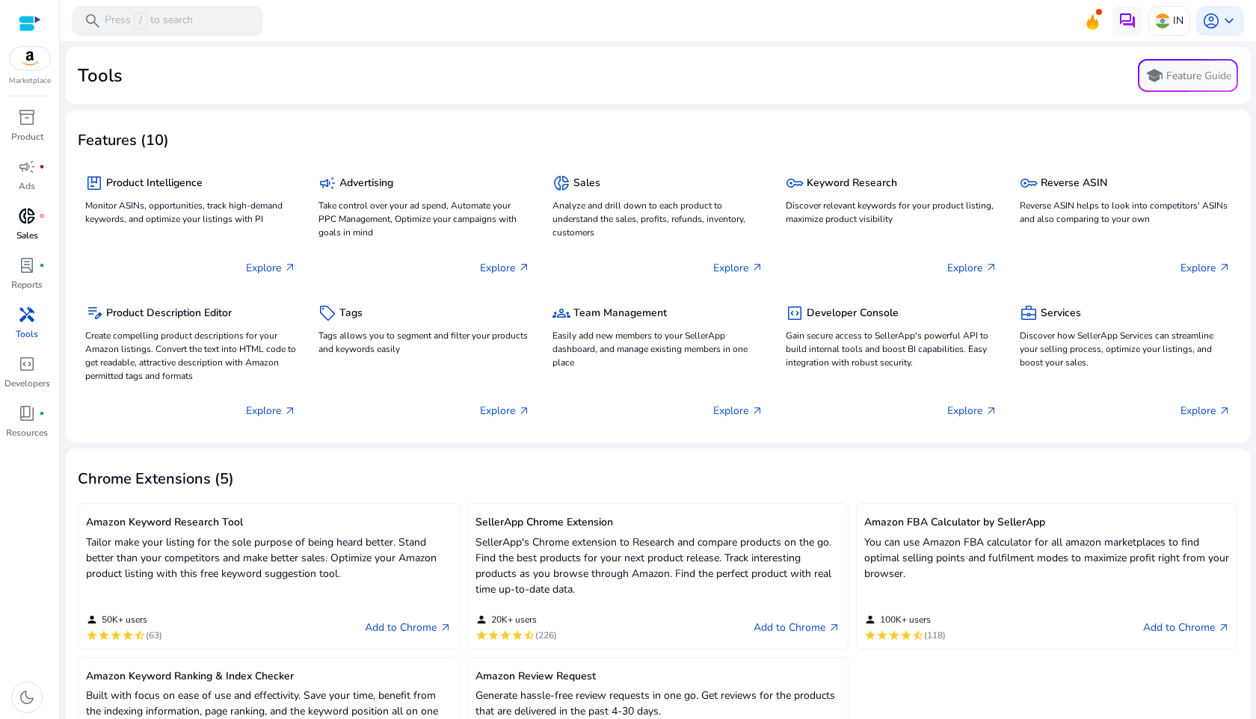
click at [18, 249] on link "donut_small fiber_manual_record Sales" at bounding box center [27, 228] width 54 height 49
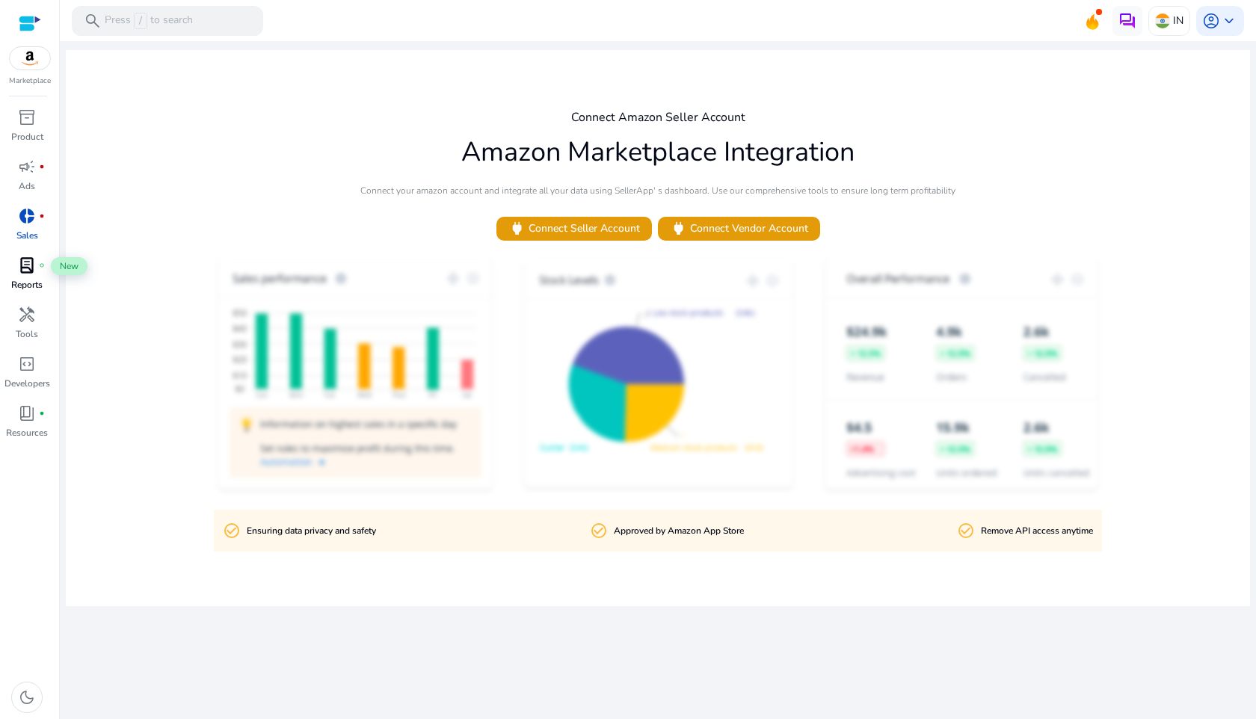
click at [31, 268] on span "lab_profile" at bounding box center [27, 265] width 18 height 18
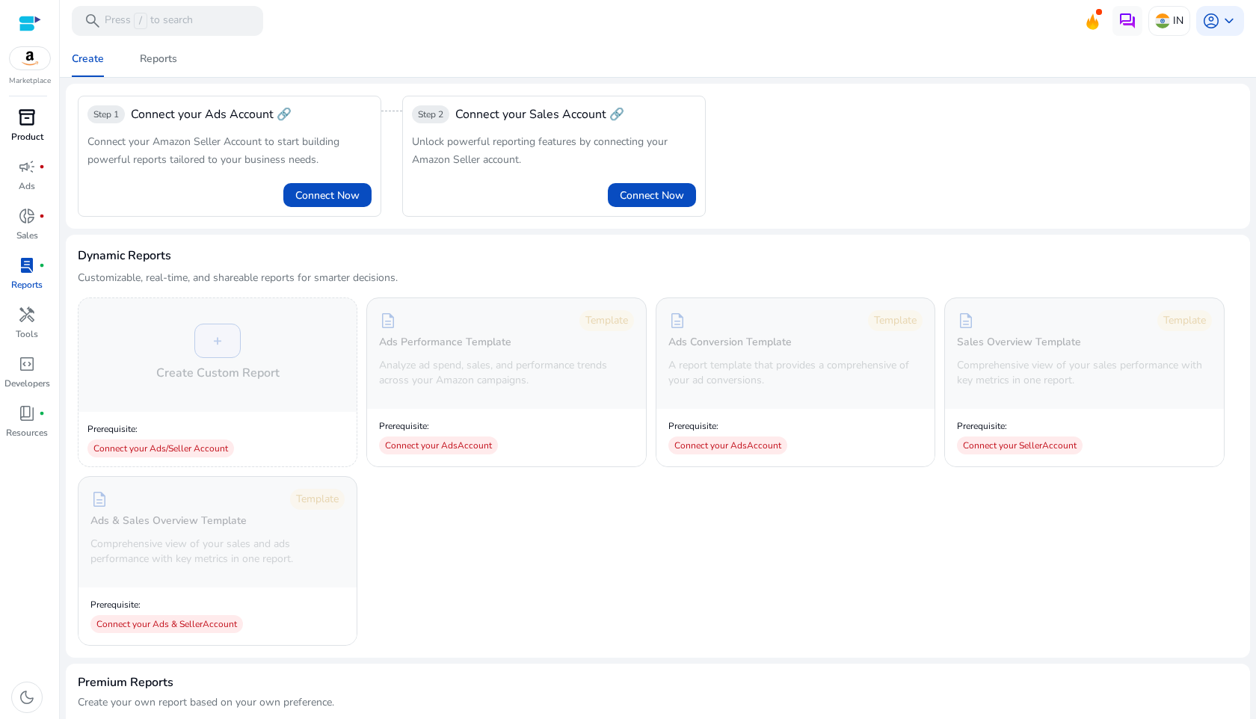
click at [7, 123] on div "inventory_2" at bounding box center [27, 117] width 42 height 24
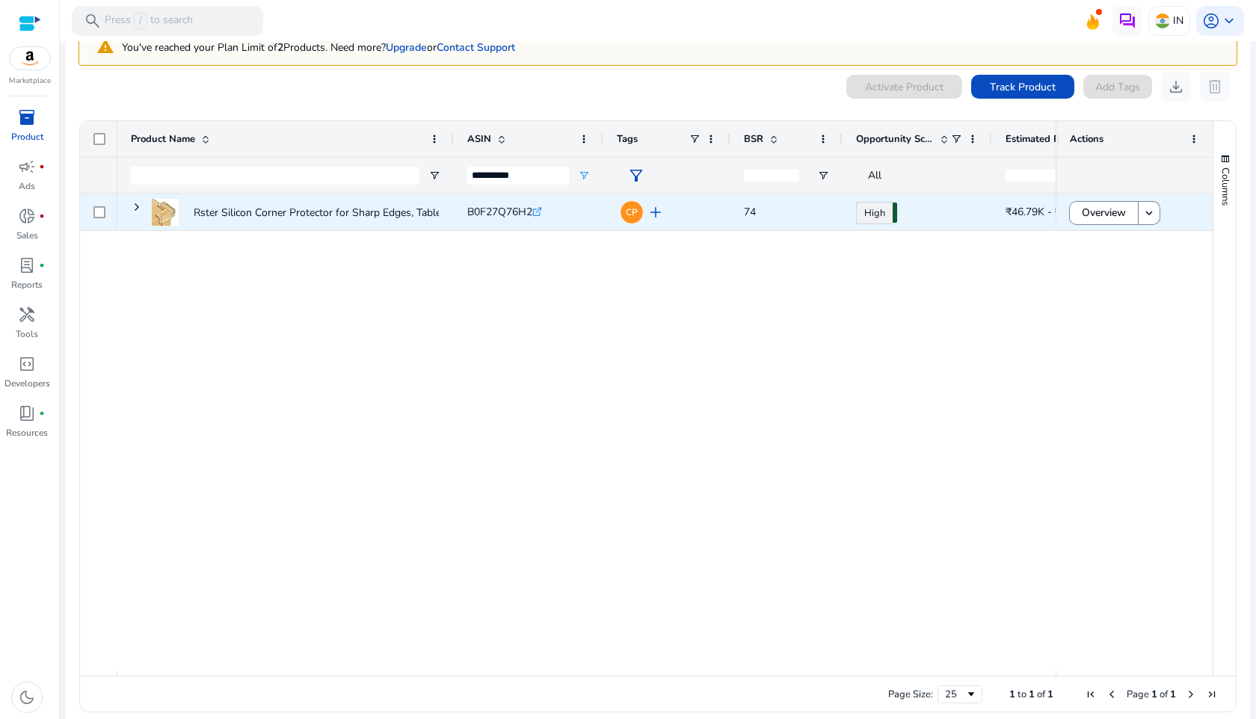
scroll to position [78, 0]
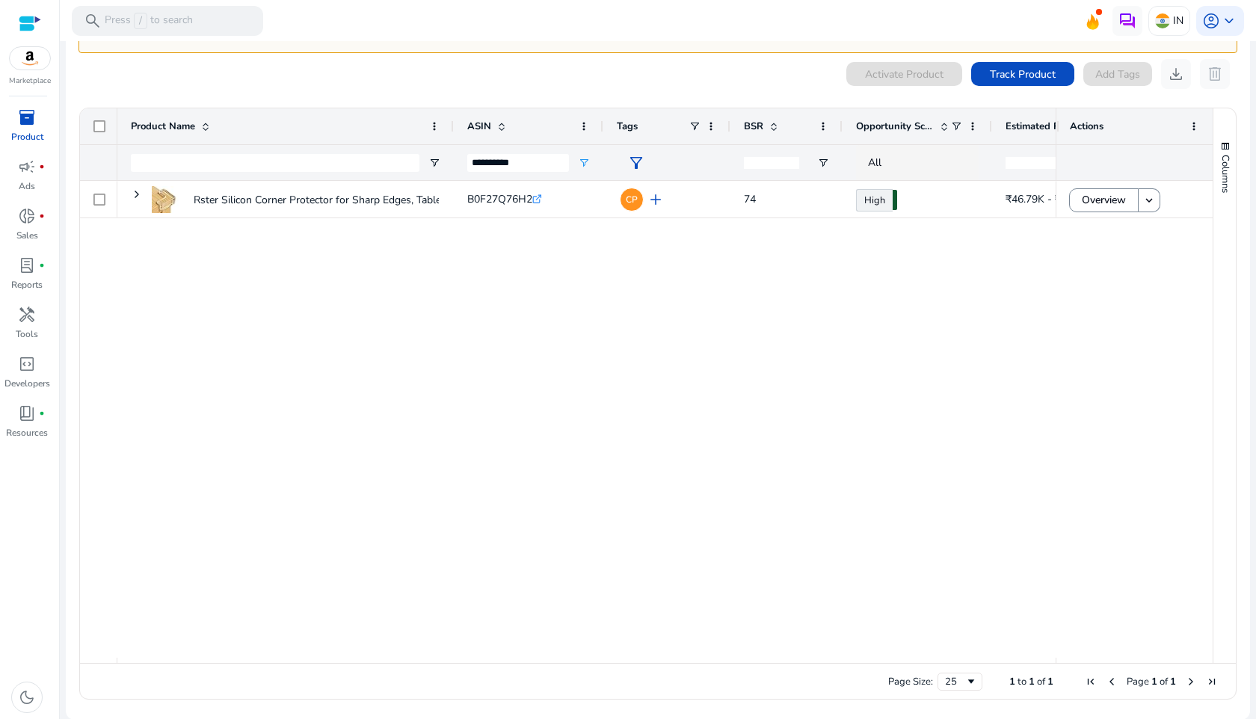
click at [775, 126] on span at bounding box center [774, 126] width 12 height 12
click at [543, 167] on input "**********" at bounding box center [518, 163] width 102 height 18
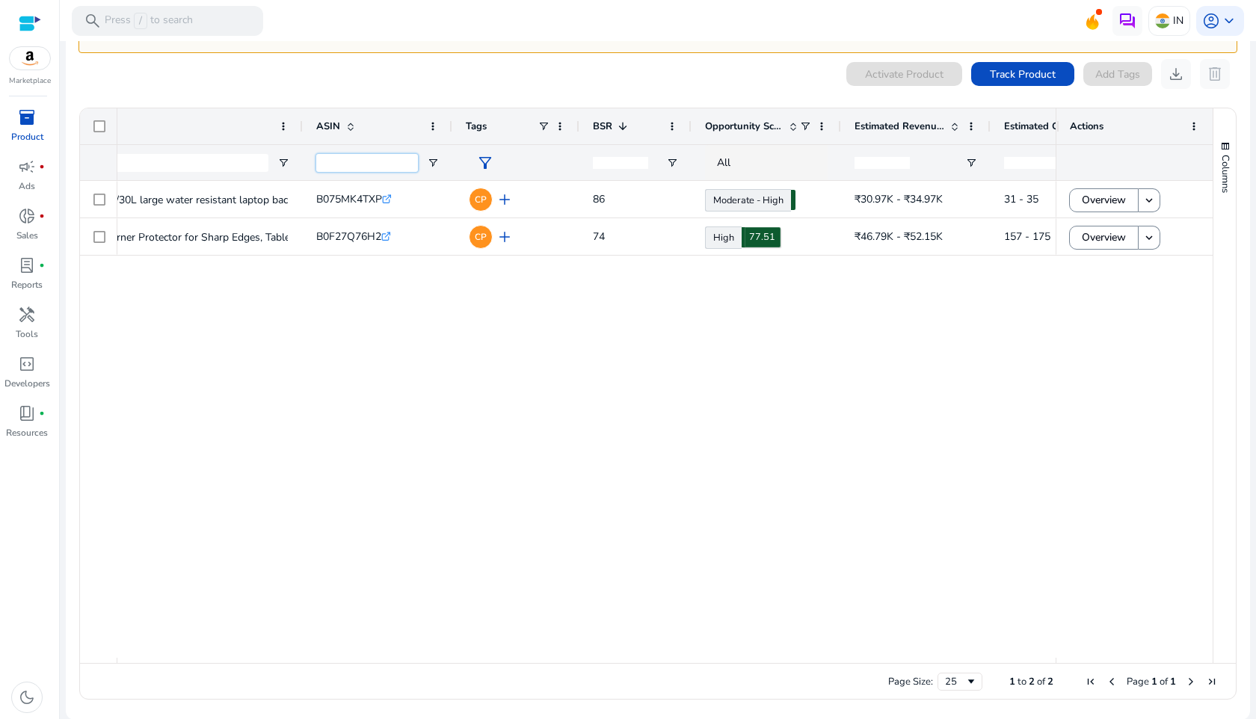
scroll to position [0, 189]
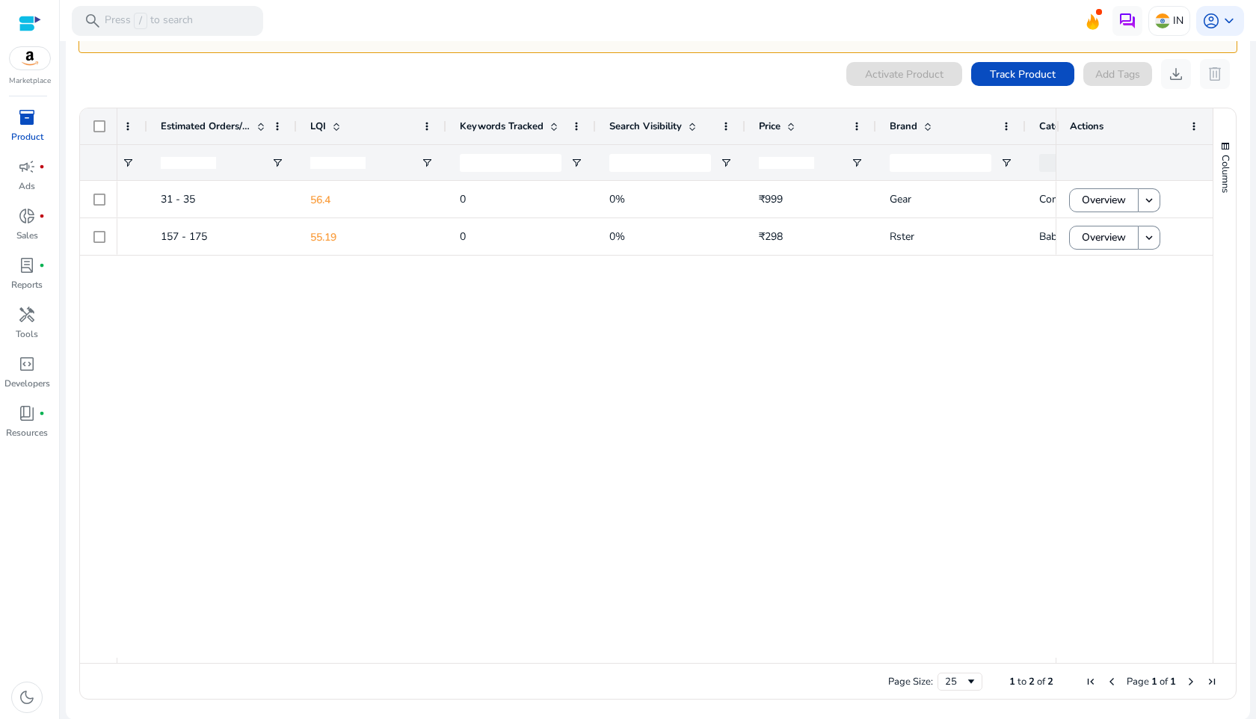
click at [694, 136] on div "Search Visibility" at bounding box center [662, 126] width 106 height 28
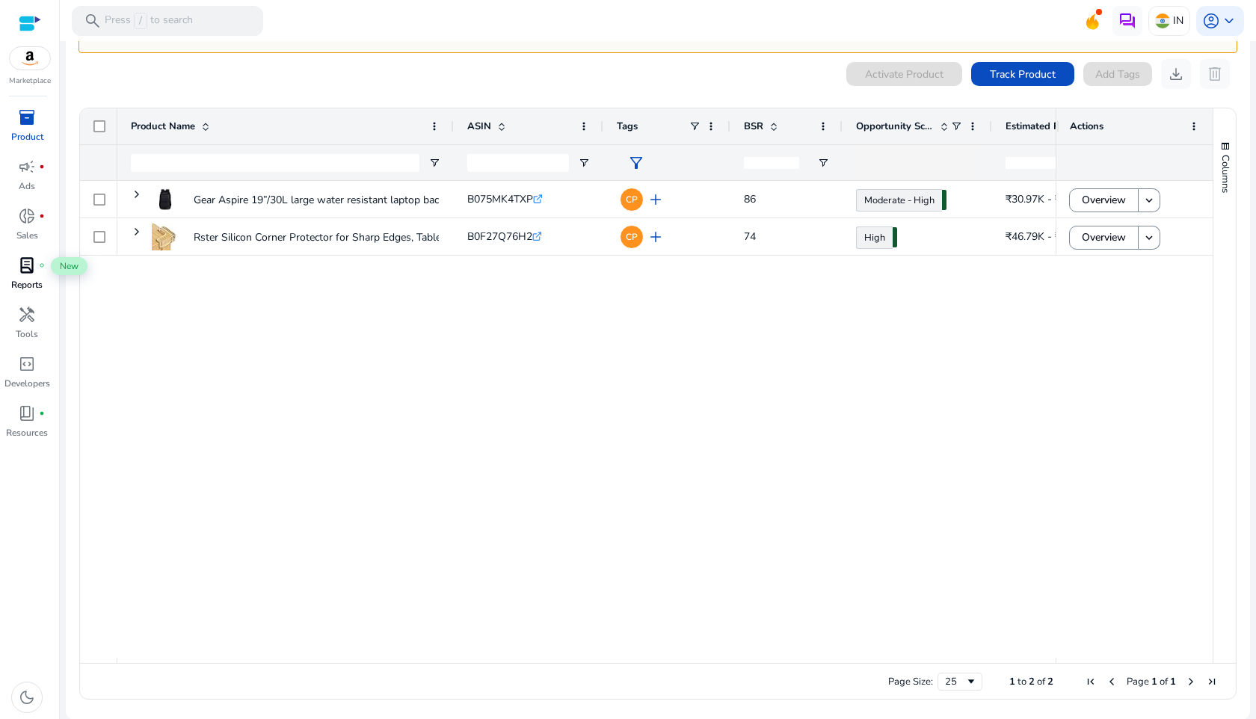
click at [18, 256] on span "lab_profile" at bounding box center [27, 265] width 18 height 18
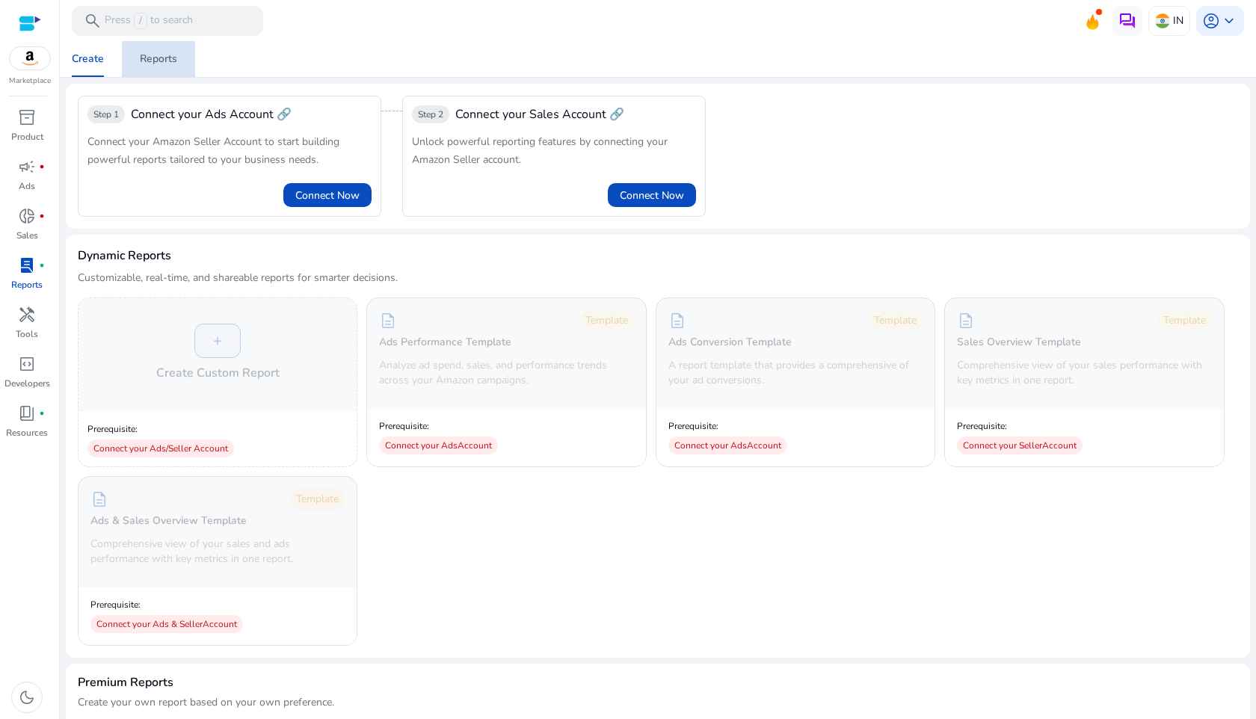
click at [170, 58] on div "Reports" at bounding box center [158, 59] width 37 height 10
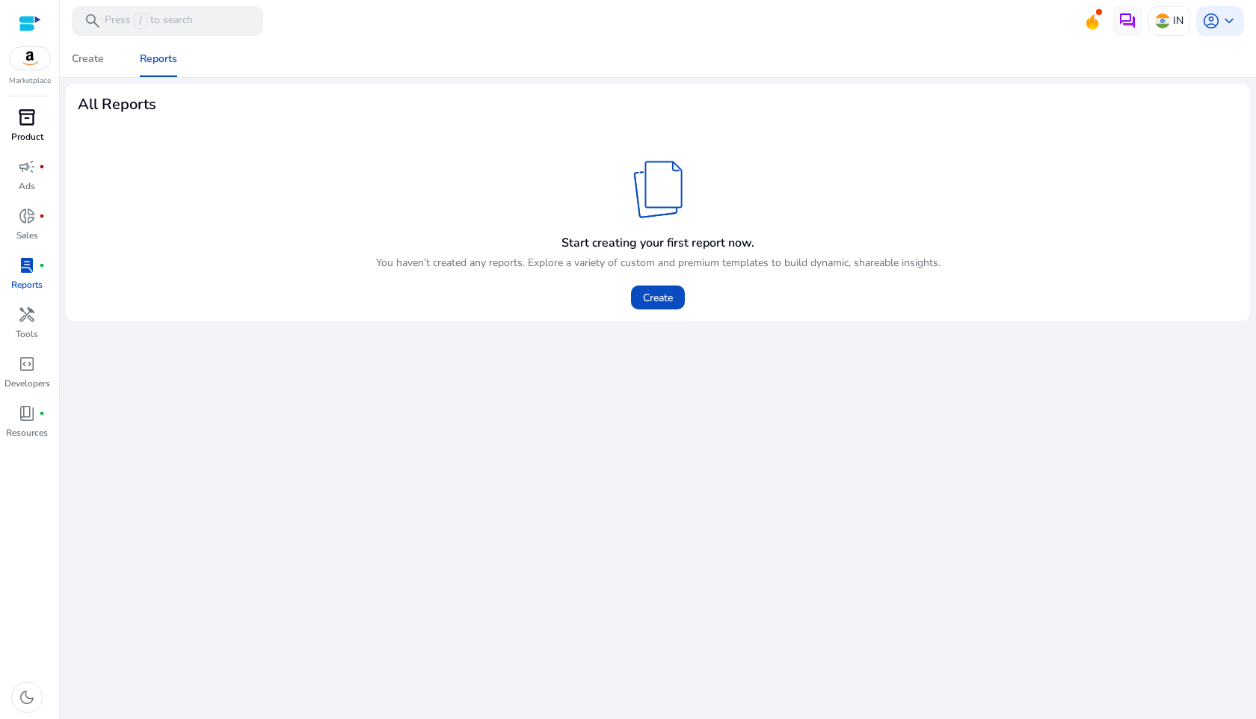
click at [36, 111] on div "inventory_2" at bounding box center [27, 117] width 42 height 24
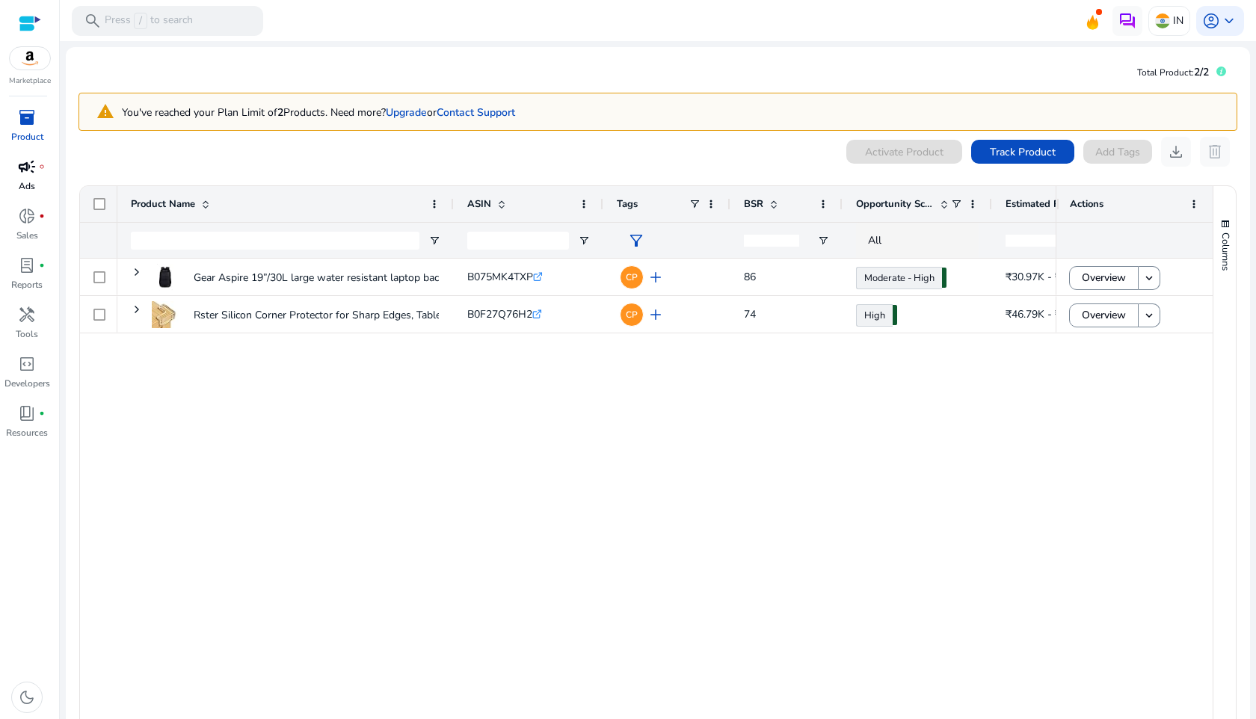
click at [13, 177] on div "campaign fiber_manual_record" at bounding box center [27, 167] width 42 height 24
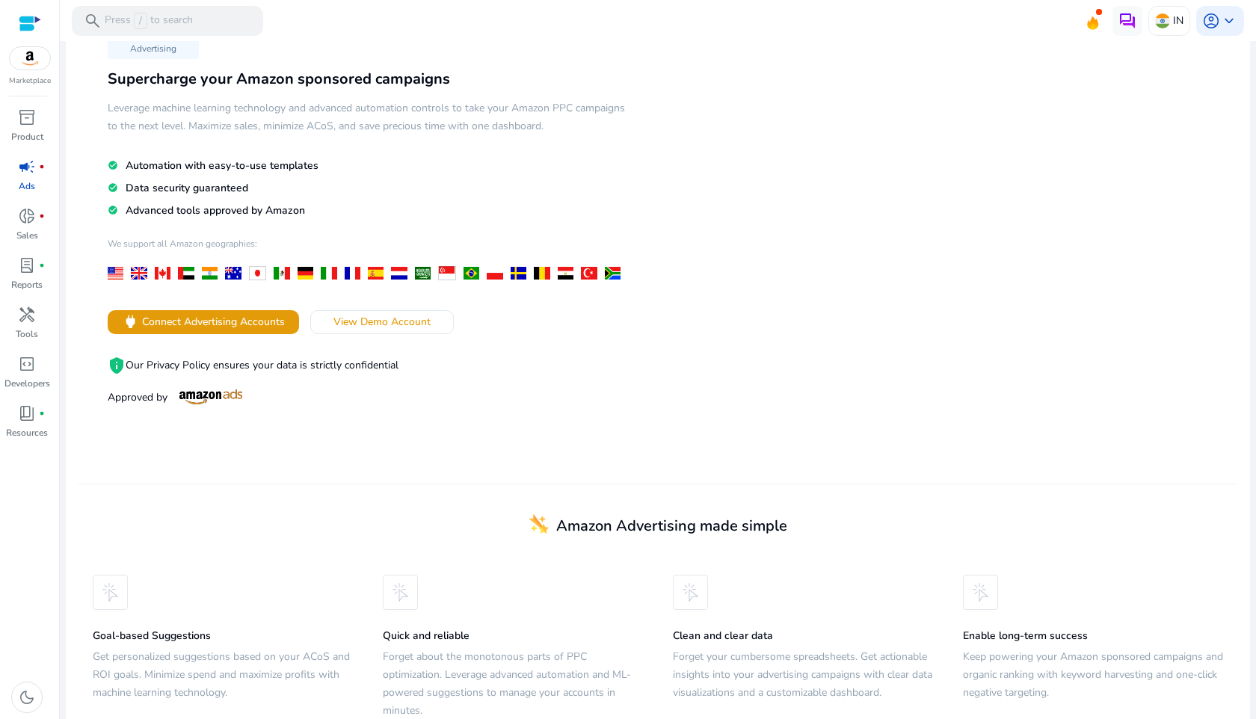
scroll to position [94, 0]
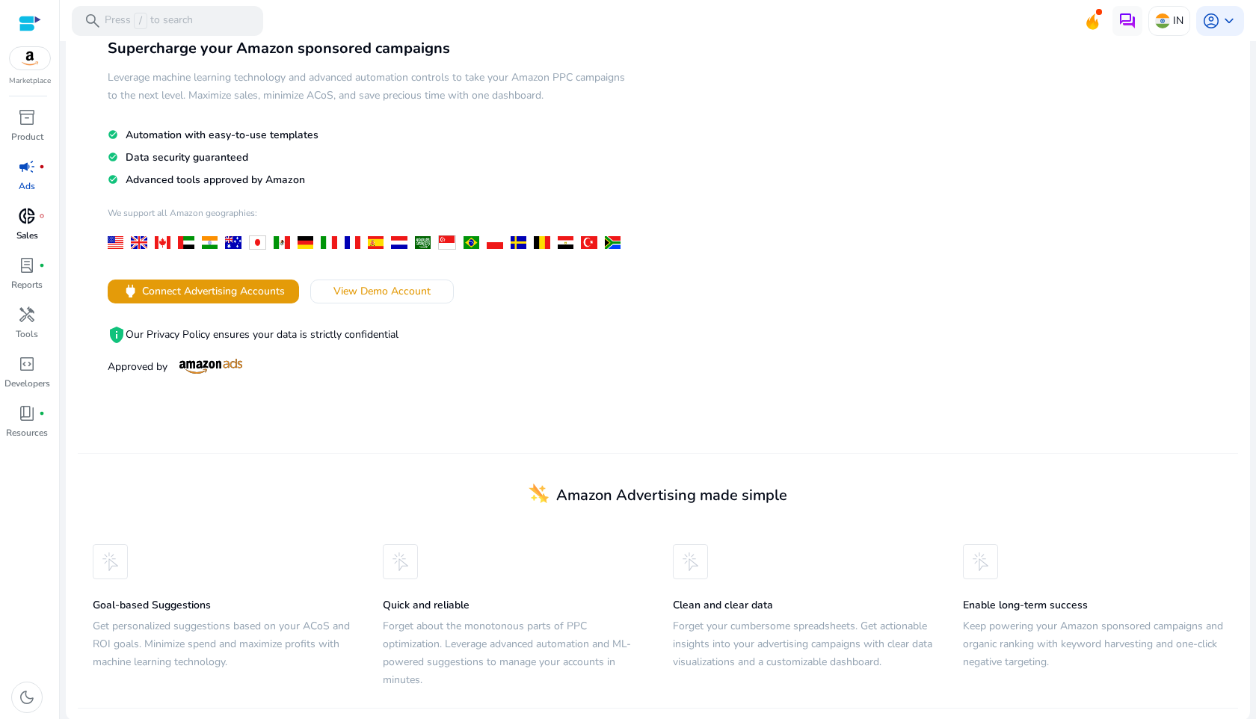
click at [34, 221] on span "donut_small" at bounding box center [27, 216] width 18 height 18
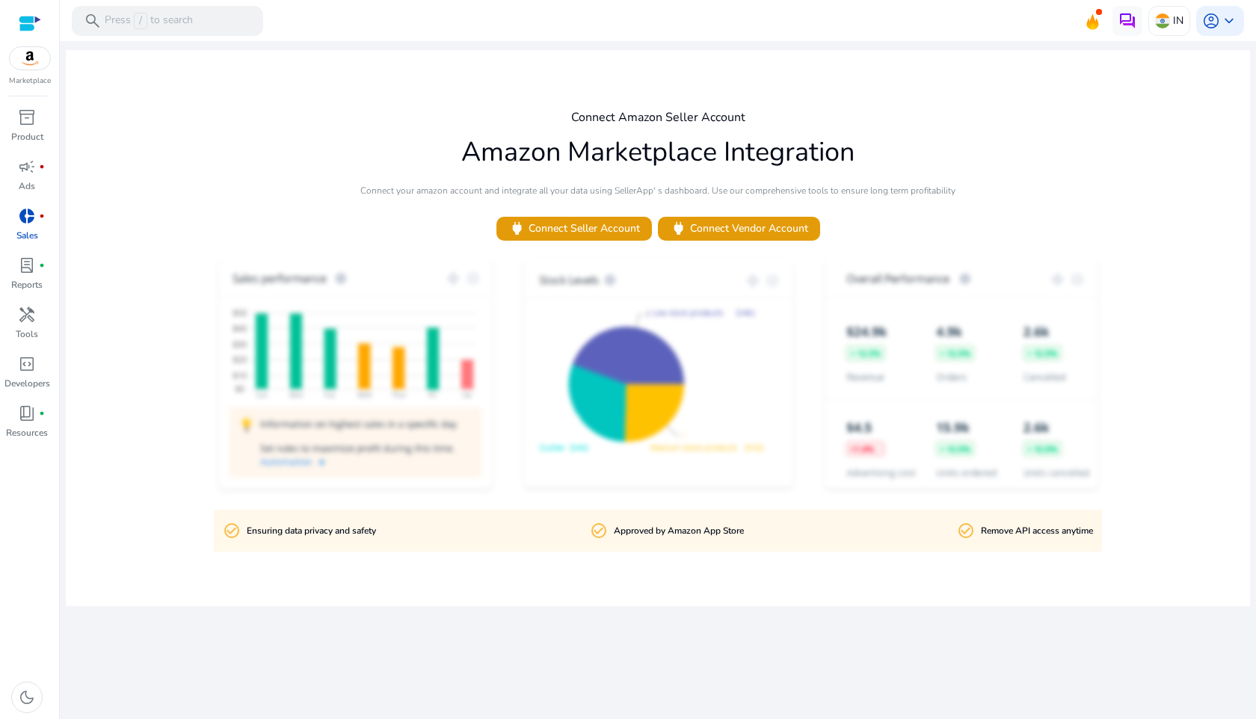
click at [393, 208] on div "Connect Amazon Seller Account Amazon Marketplace Integration Connect your amazo…" at bounding box center [658, 328] width 1184 height 556
click at [29, 277] on link "lab_profile fiber_manual_record Reports" at bounding box center [27, 277] width 54 height 49
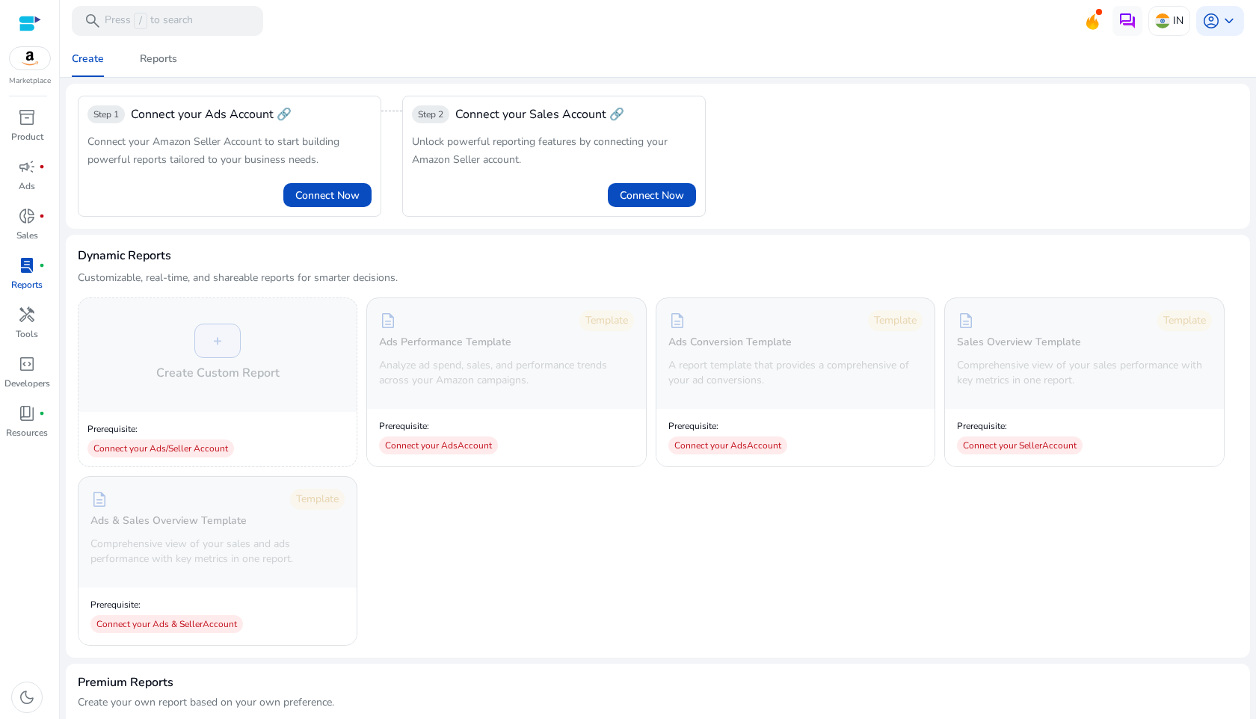
click at [397, 238] on mat-card "Dynamic Reports Customizable, real-time, and shareable reports for smarter deci…" at bounding box center [658, 446] width 1184 height 423
